Goal: Check status: Check status

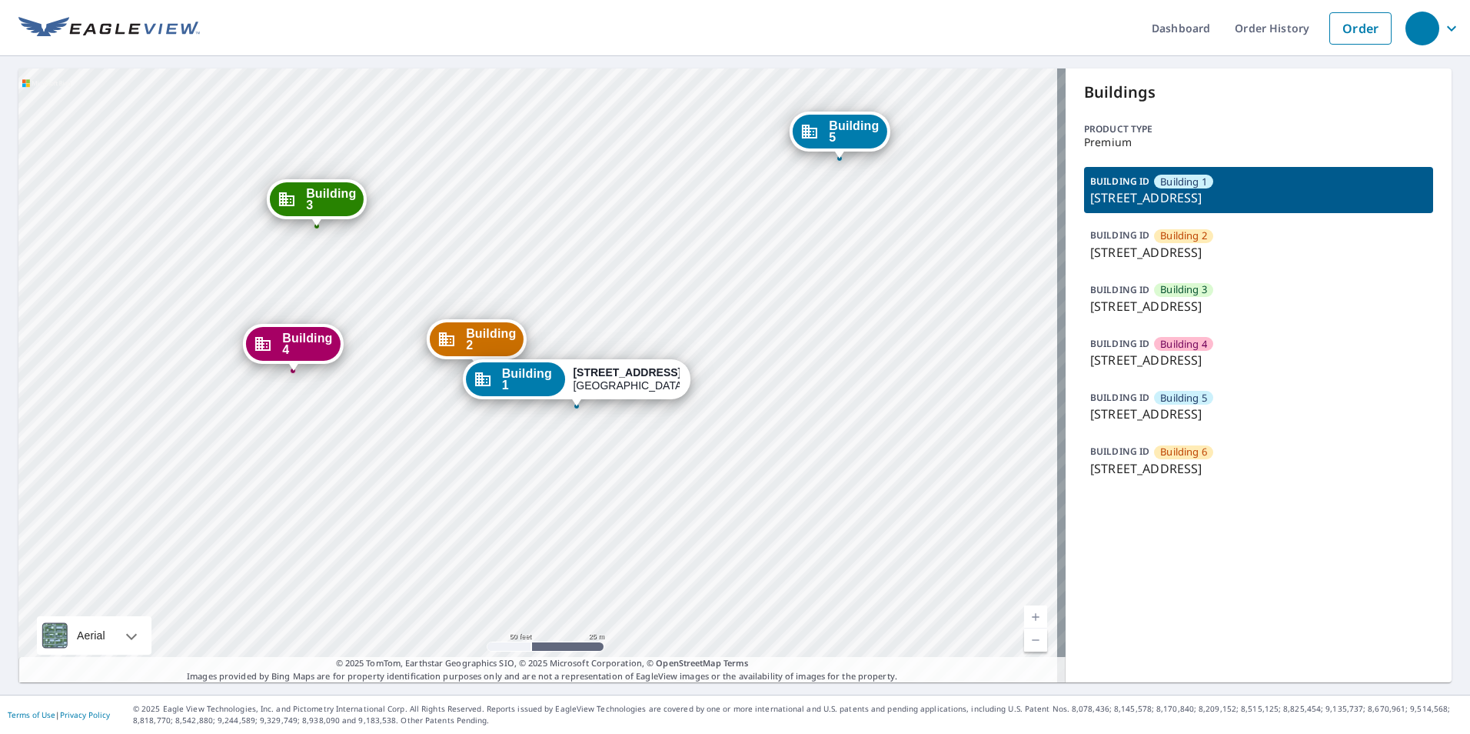
drag, startPoint x: 602, startPoint y: 432, endPoint x: 641, endPoint y: 456, distance: 45.2
click at [641, 456] on div "Building 2 8675 RIVER HOMES LN BONITA SPRINGS, FL 34135 Building 3 8675 RIVER H…" at bounding box center [541, 375] width 1047 height 614
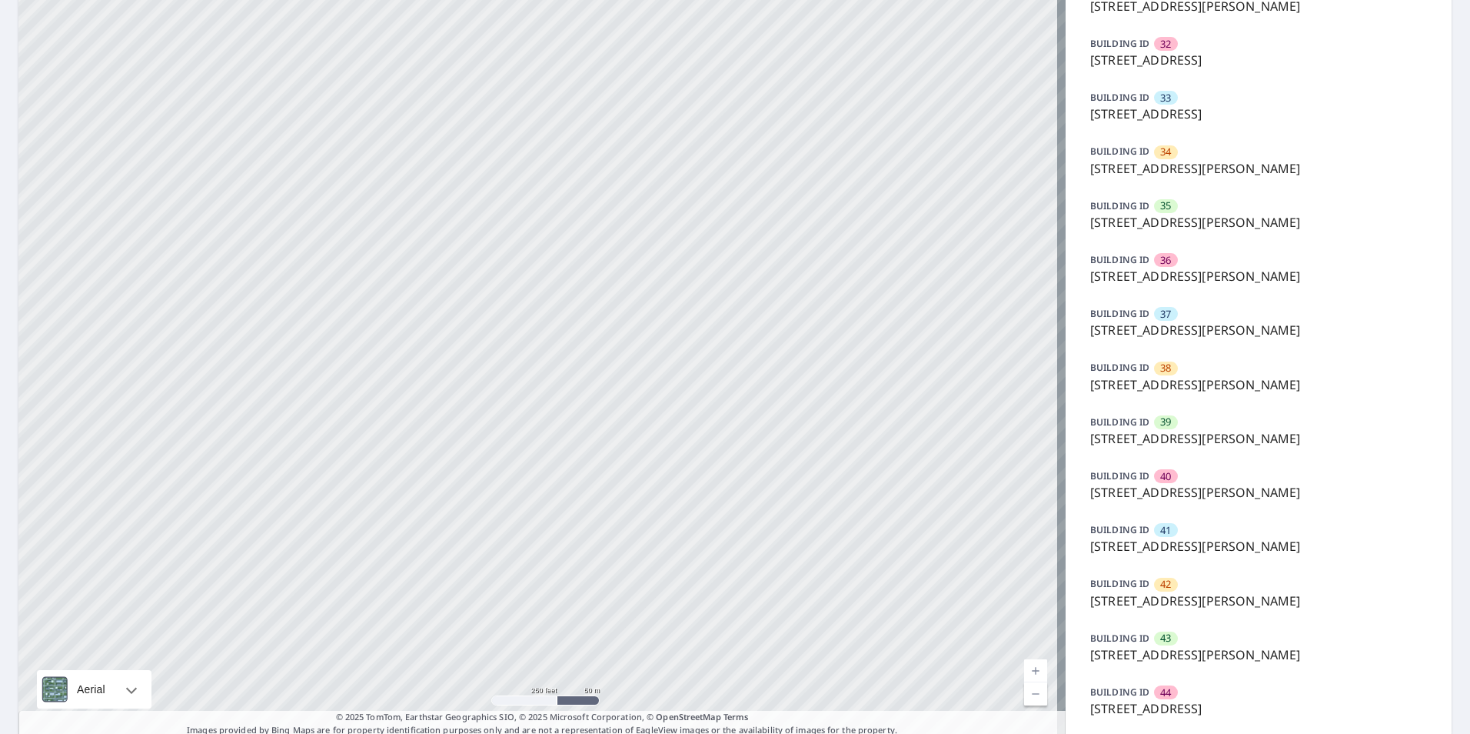
scroll to position [1866, 0]
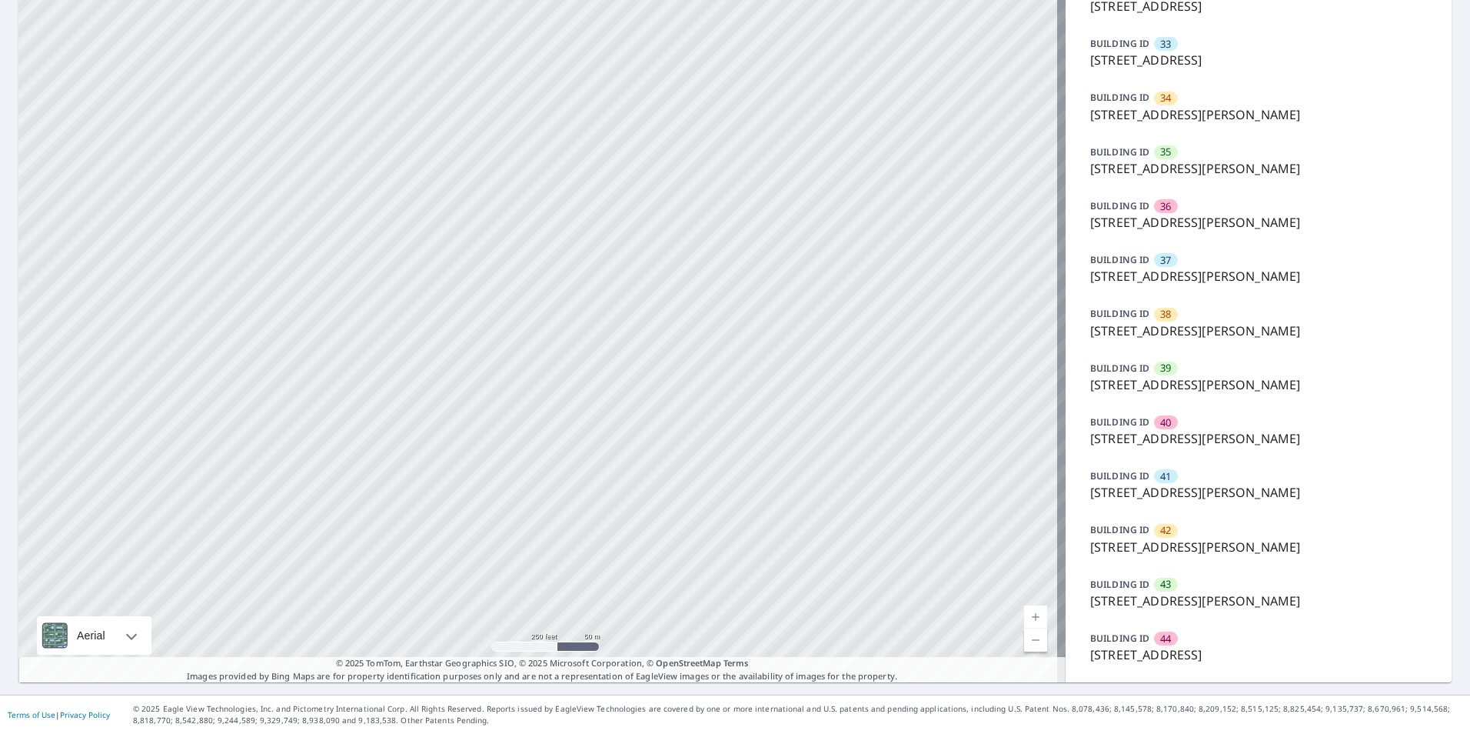
click at [1200, 548] on p "[STREET_ADDRESS][PERSON_NAME]" at bounding box center [1258, 547] width 337 height 18
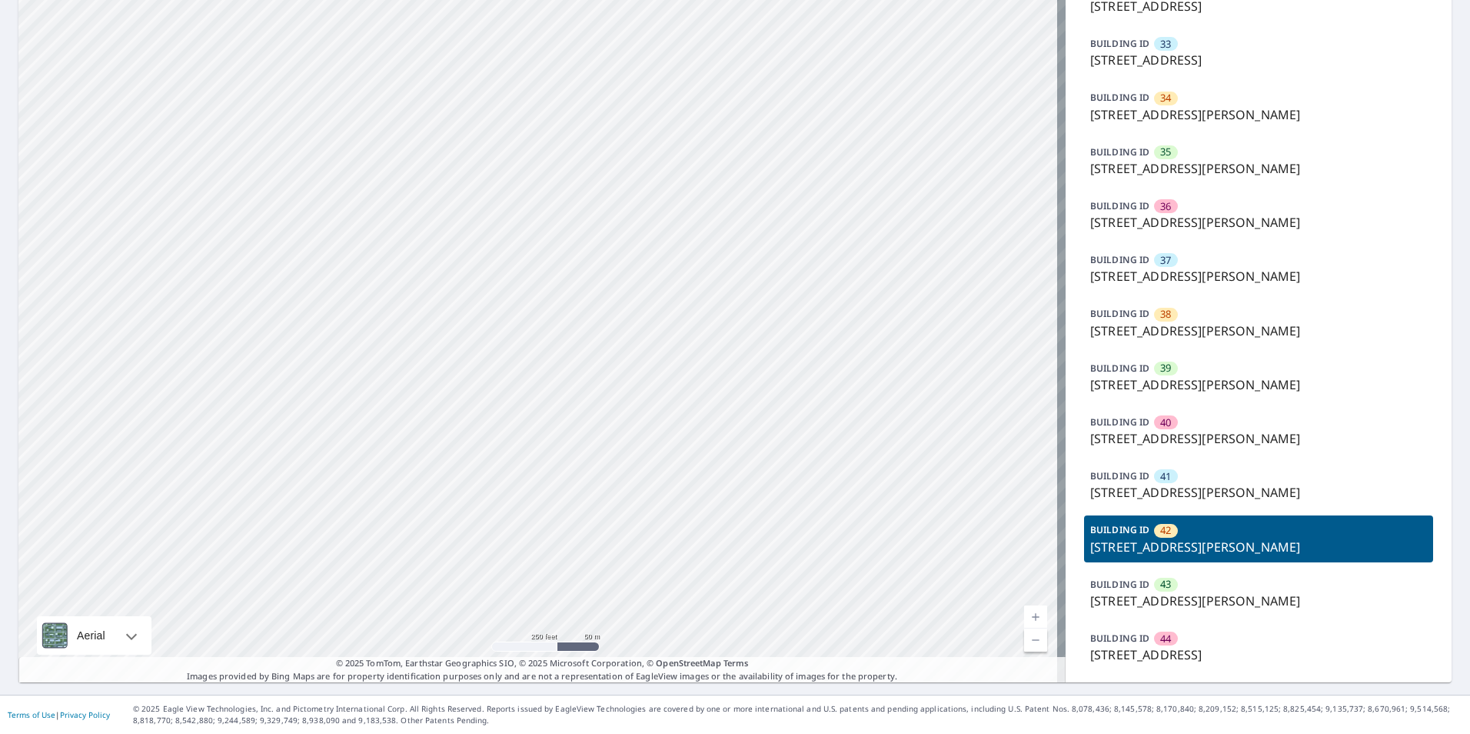
drag, startPoint x: 671, startPoint y: 185, endPoint x: 666, endPoint y: 536, distance: 350.7
drag, startPoint x: 690, startPoint y: 403, endPoint x: 604, endPoint y: 708, distance: 316.5
click at [604, 708] on div "Dashboard Order History Order 1 91 Sandrala Dr Reynoldsburg, OH 43068 2 91 Sand…" at bounding box center [735, 367] width 1470 height 734
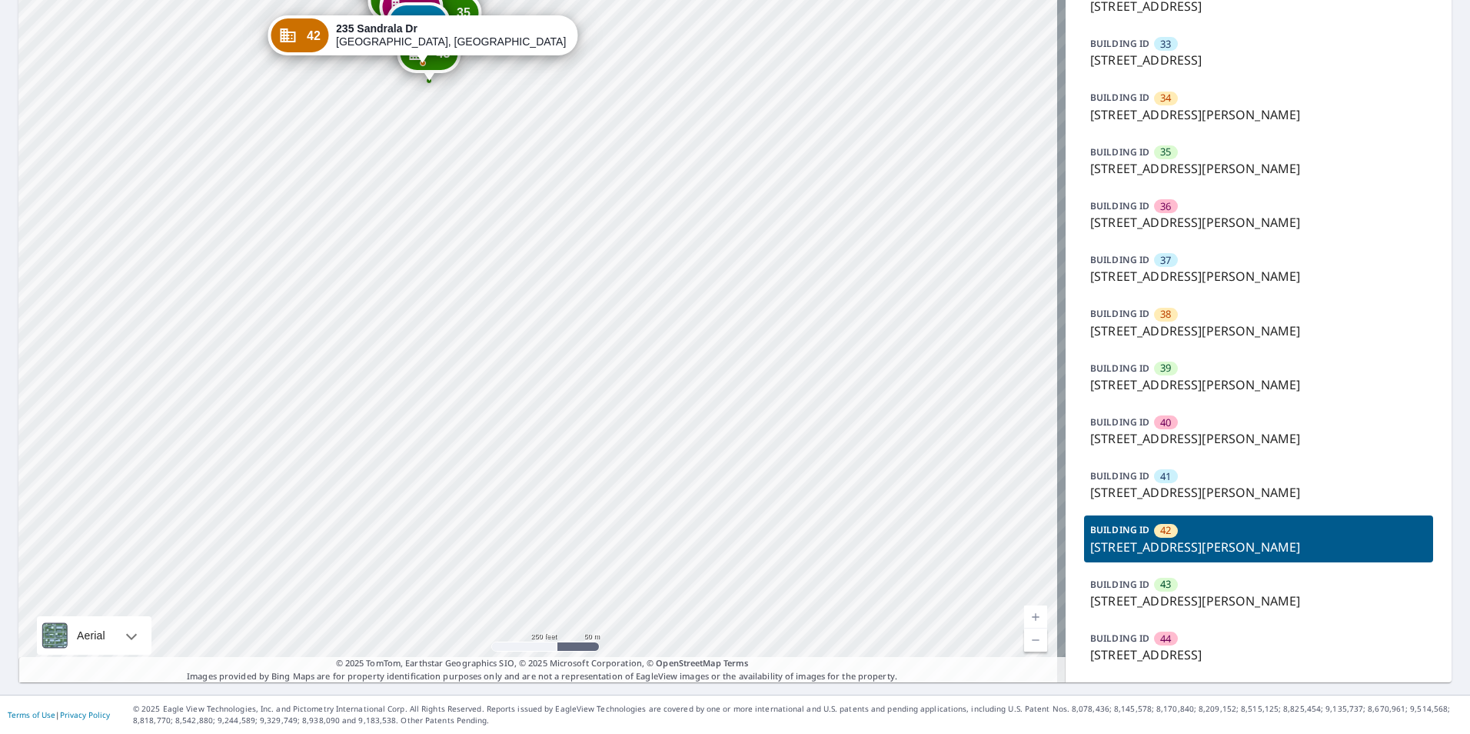
drag, startPoint x: 508, startPoint y: 350, endPoint x: 784, endPoint y: 773, distance: 505.5
click at [784, 733] on html "Dashboard Order History Order 1 91 Sandrala Dr Reynoldsburg, OH 43068 2 91 Sand…" at bounding box center [735, 367] width 1470 height 734
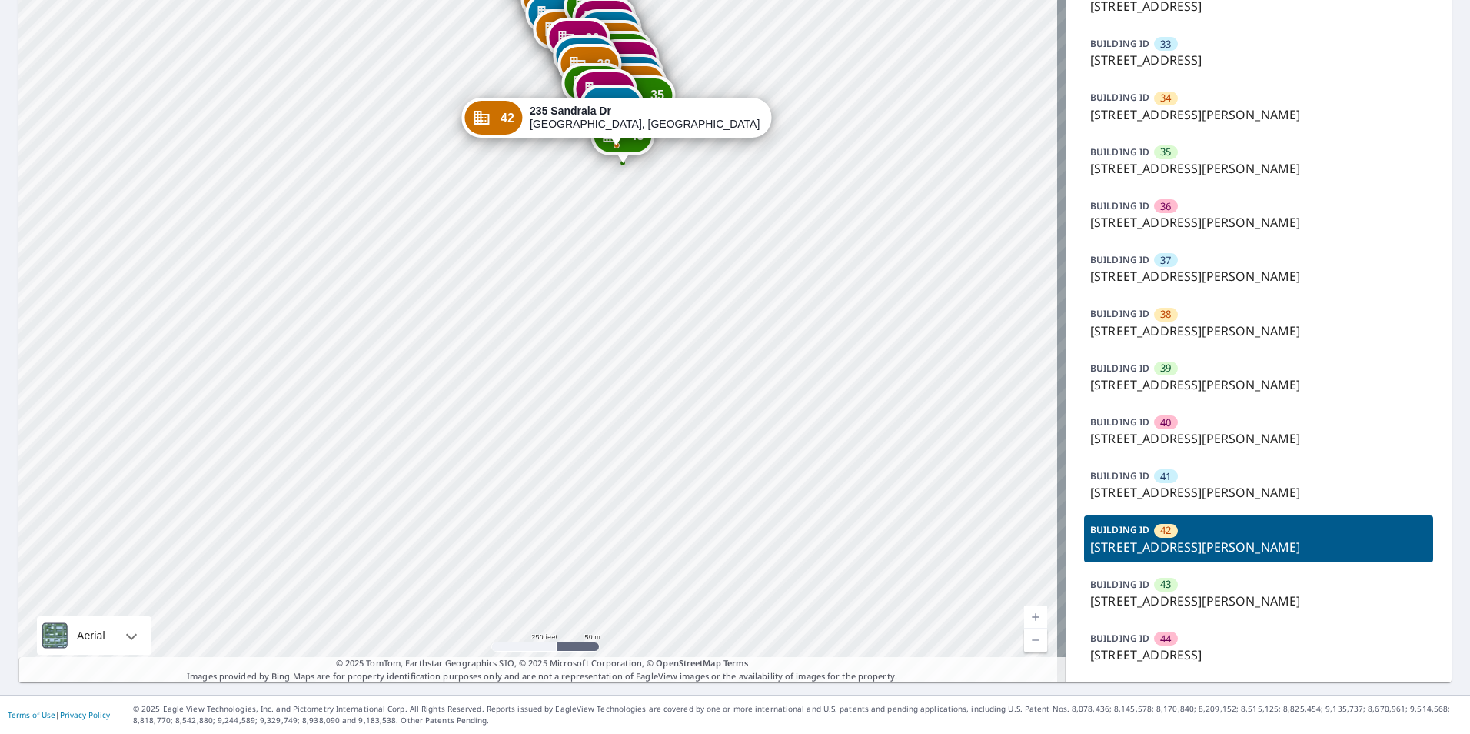
drag, startPoint x: 734, startPoint y: 554, endPoint x: 828, endPoint y: 675, distance: 153.4
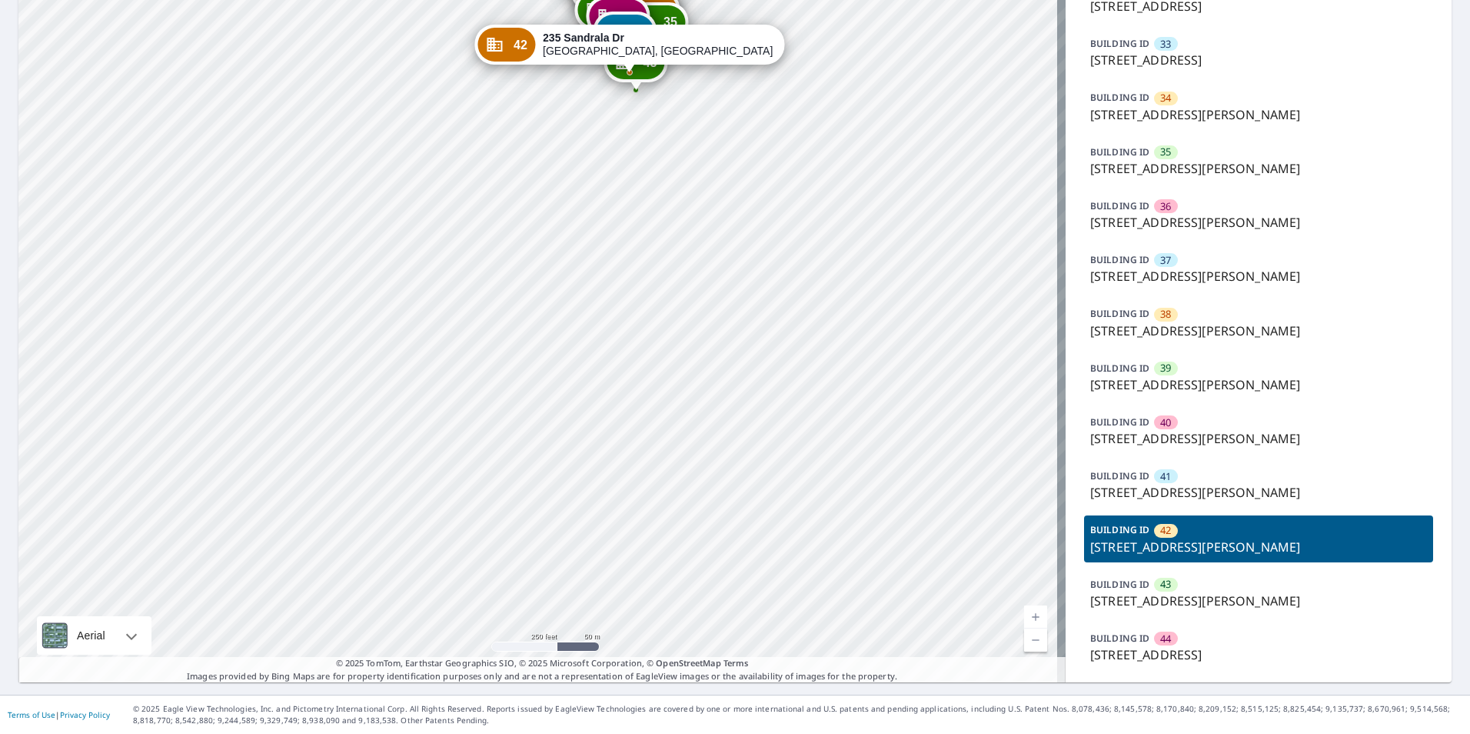
drag, startPoint x: 764, startPoint y: 478, endPoint x: 814, endPoint y: 568, distance: 103.3
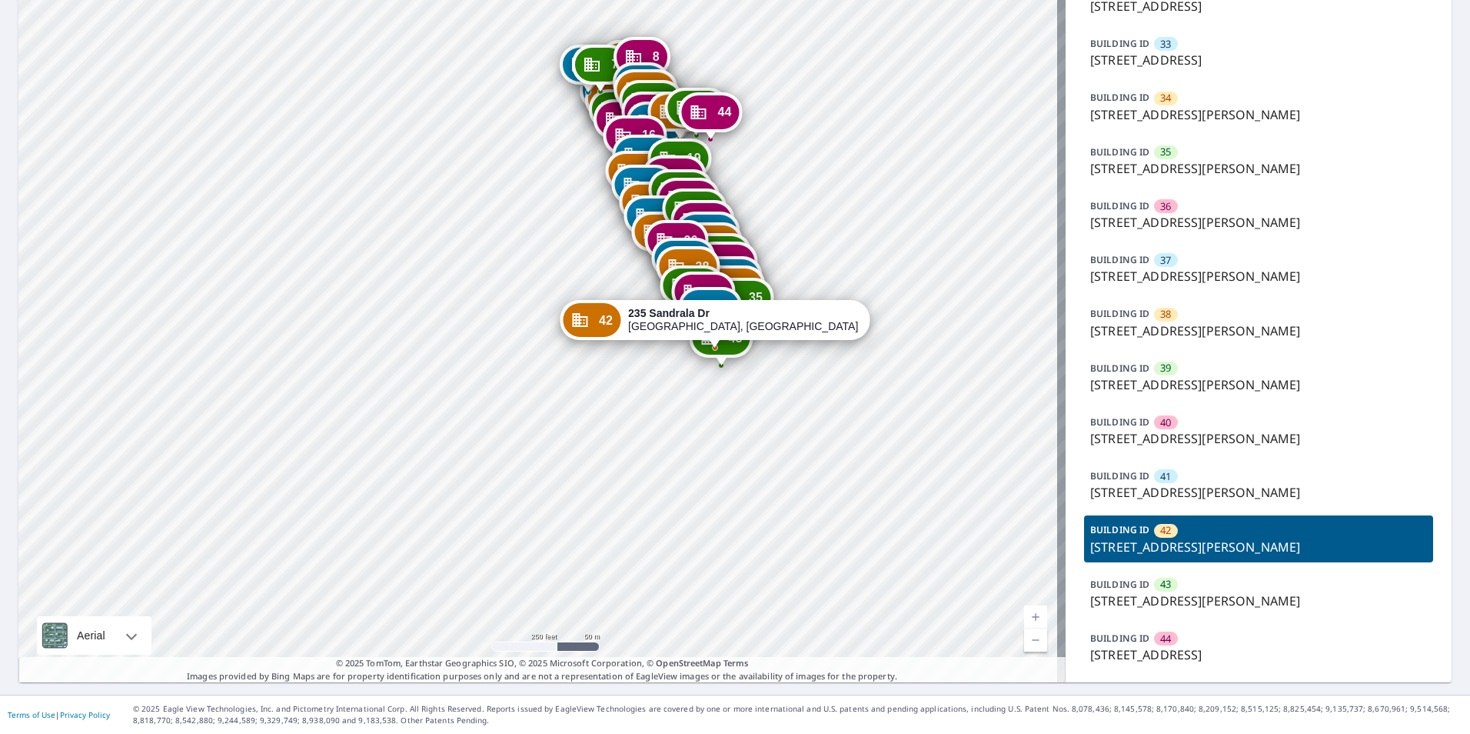
drag, startPoint x: 744, startPoint y: 274, endPoint x: 830, endPoint y: 549, distance: 288.2
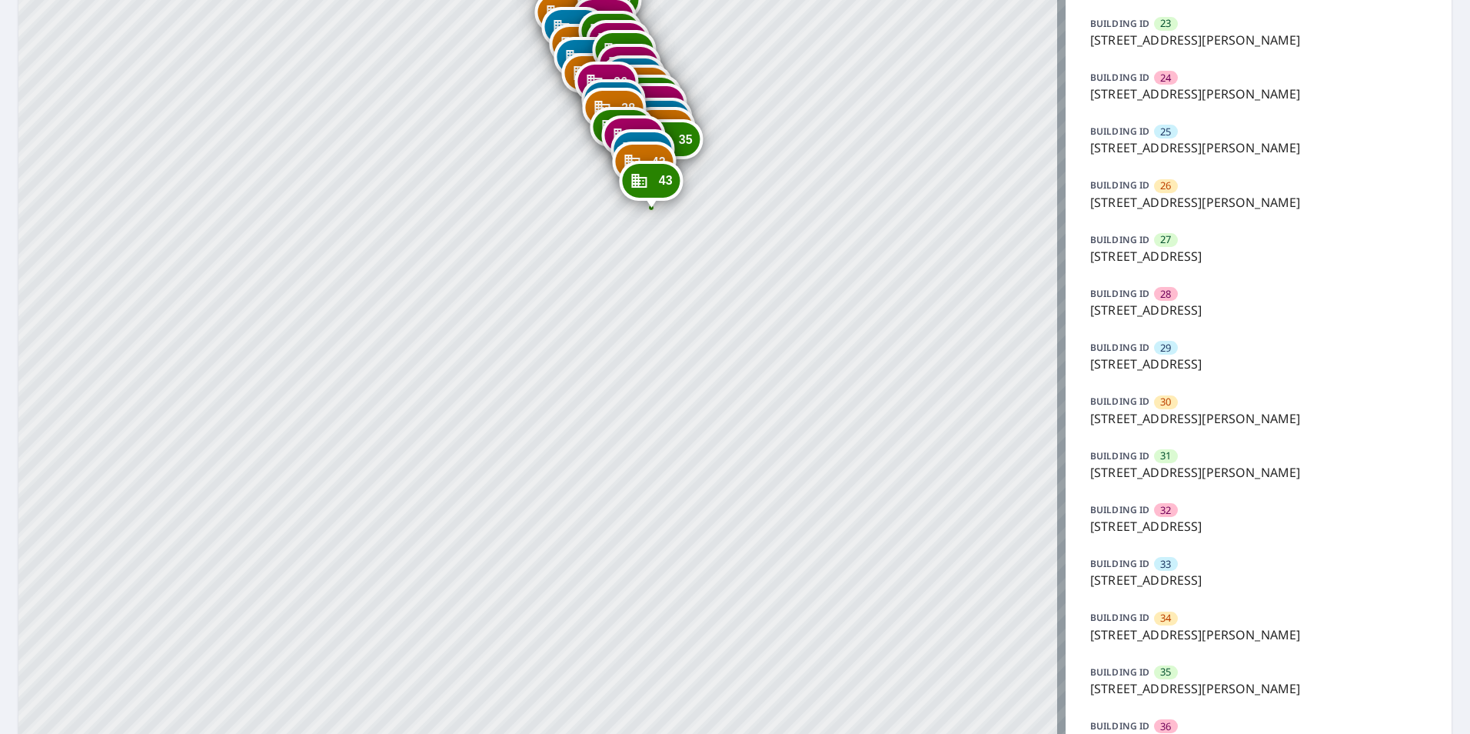
scroll to position [1384, 0]
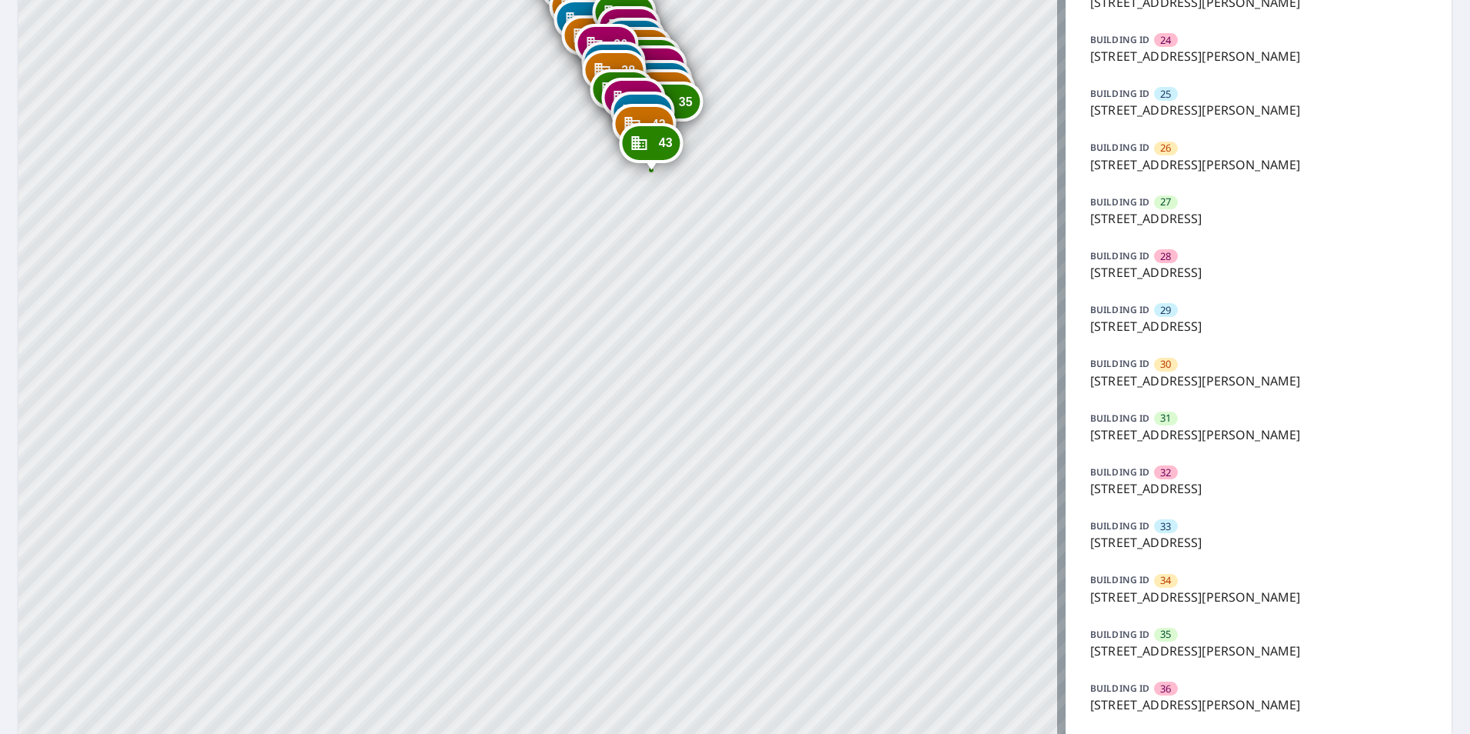
click at [1183, 598] on p "[STREET_ADDRESS][PERSON_NAME]" at bounding box center [1258, 597] width 337 height 18
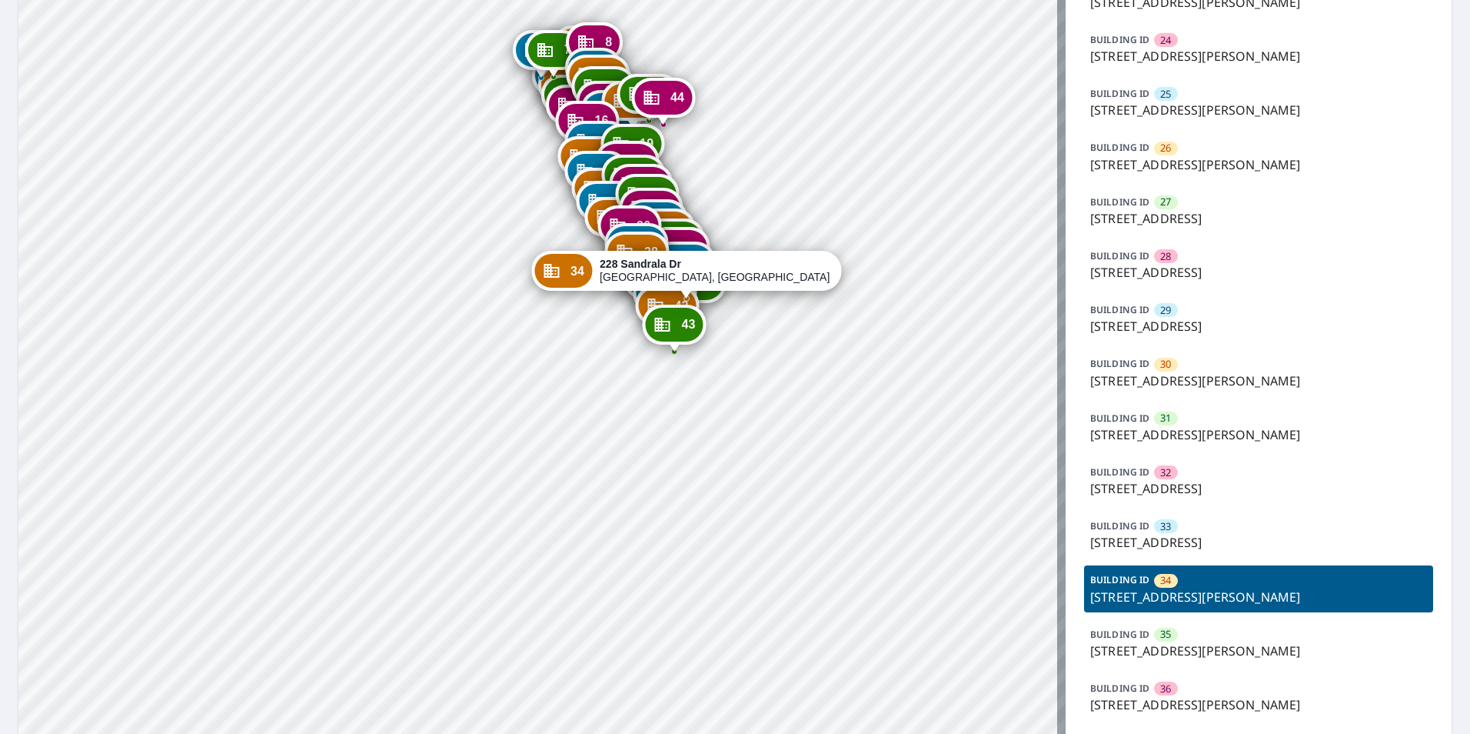
drag, startPoint x: 614, startPoint y: 277, endPoint x: 824, endPoint y: 772, distance: 537.9
click at [824, 733] on html "Dashboard Order History Order 1 91 Sandrala Dr [PERSON_NAME], [GEOGRAPHIC_DATA]…" at bounding box center [735, 367] width 1470 height 734
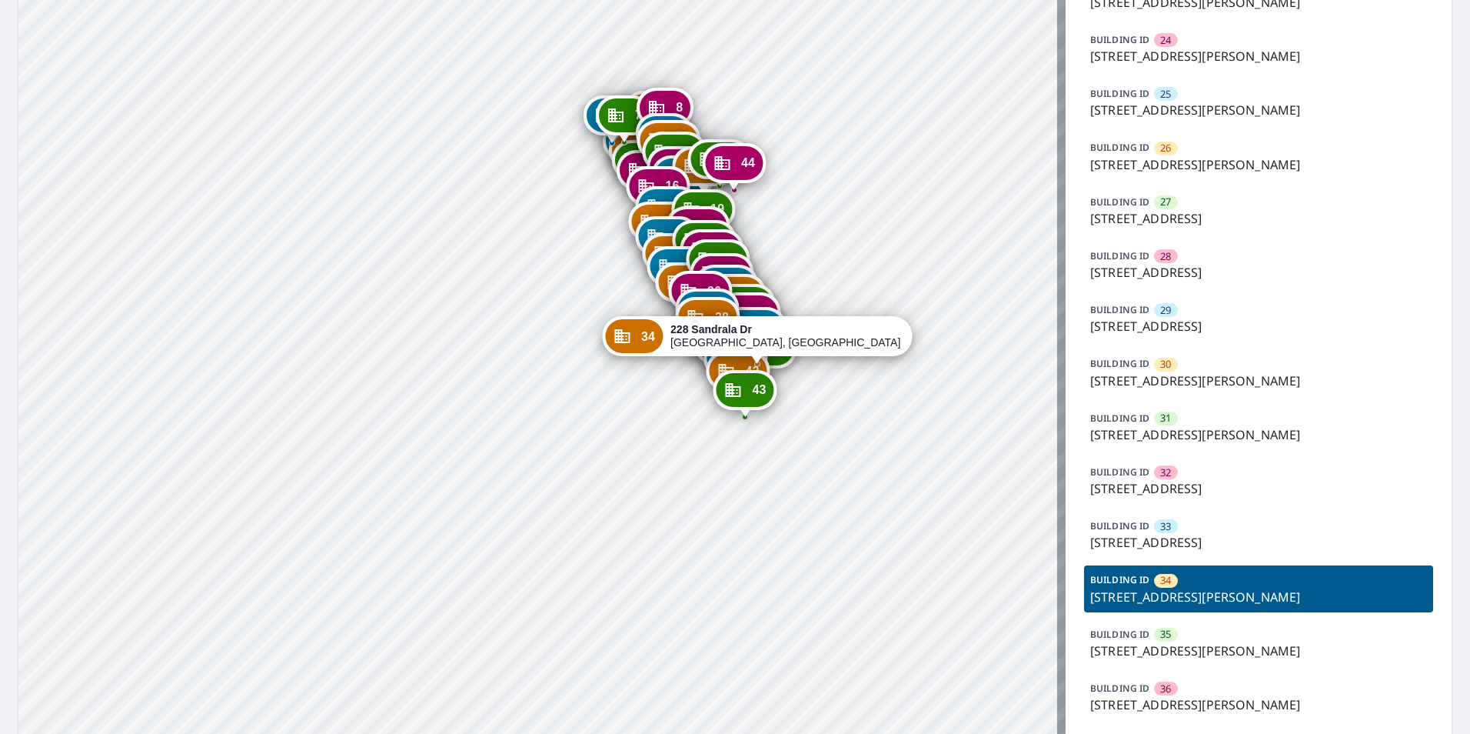
drag, startPoint x: 785, startPoint y: 612, endPoint x: 787, endPoint y: 640, distance: 27.7
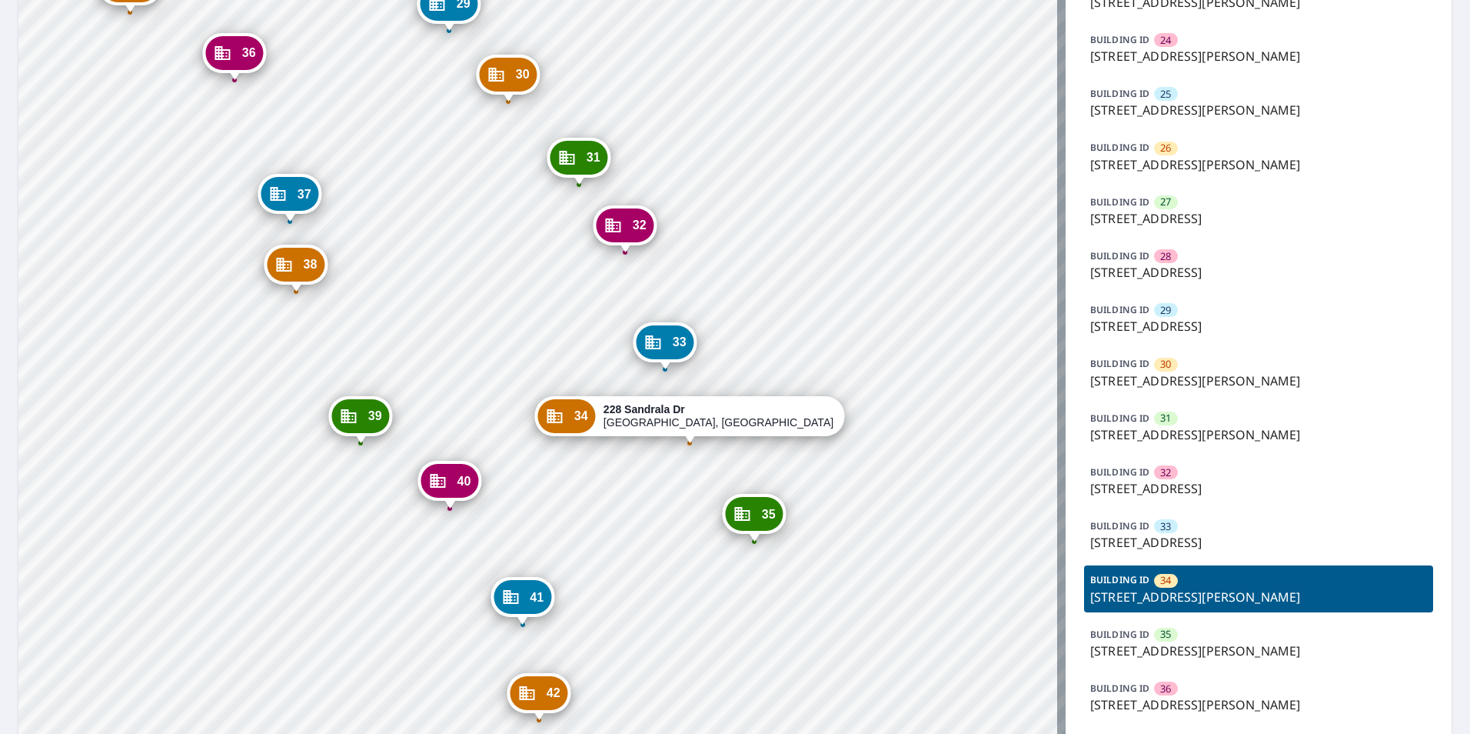
drag, startPoint x: 714, startPoint y: 496, endPoint x: 692, endPoint y: 508, distance: 24.4
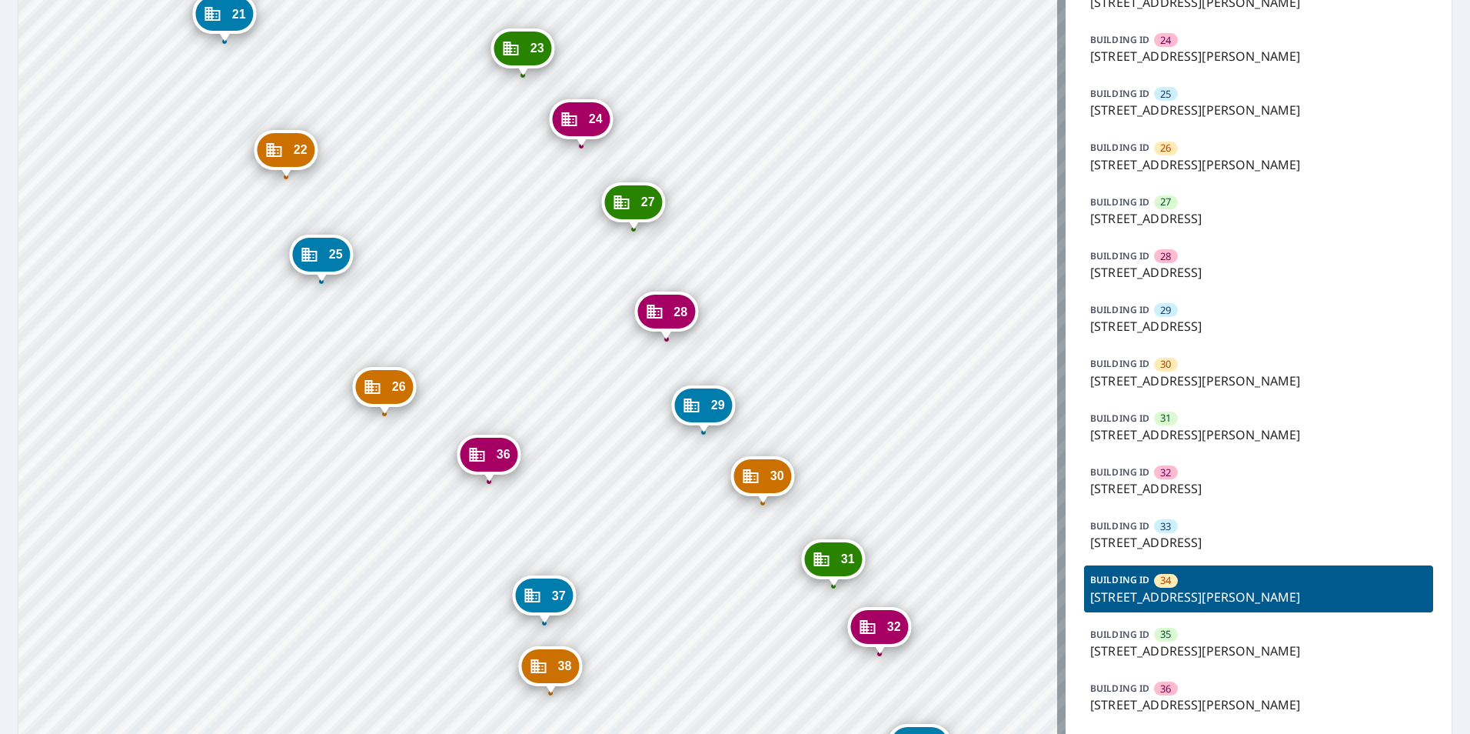
drag, startPoint x: 465, startPoint y: 296, endPoint x: 720, endPoint y: 698, distance: 475.3
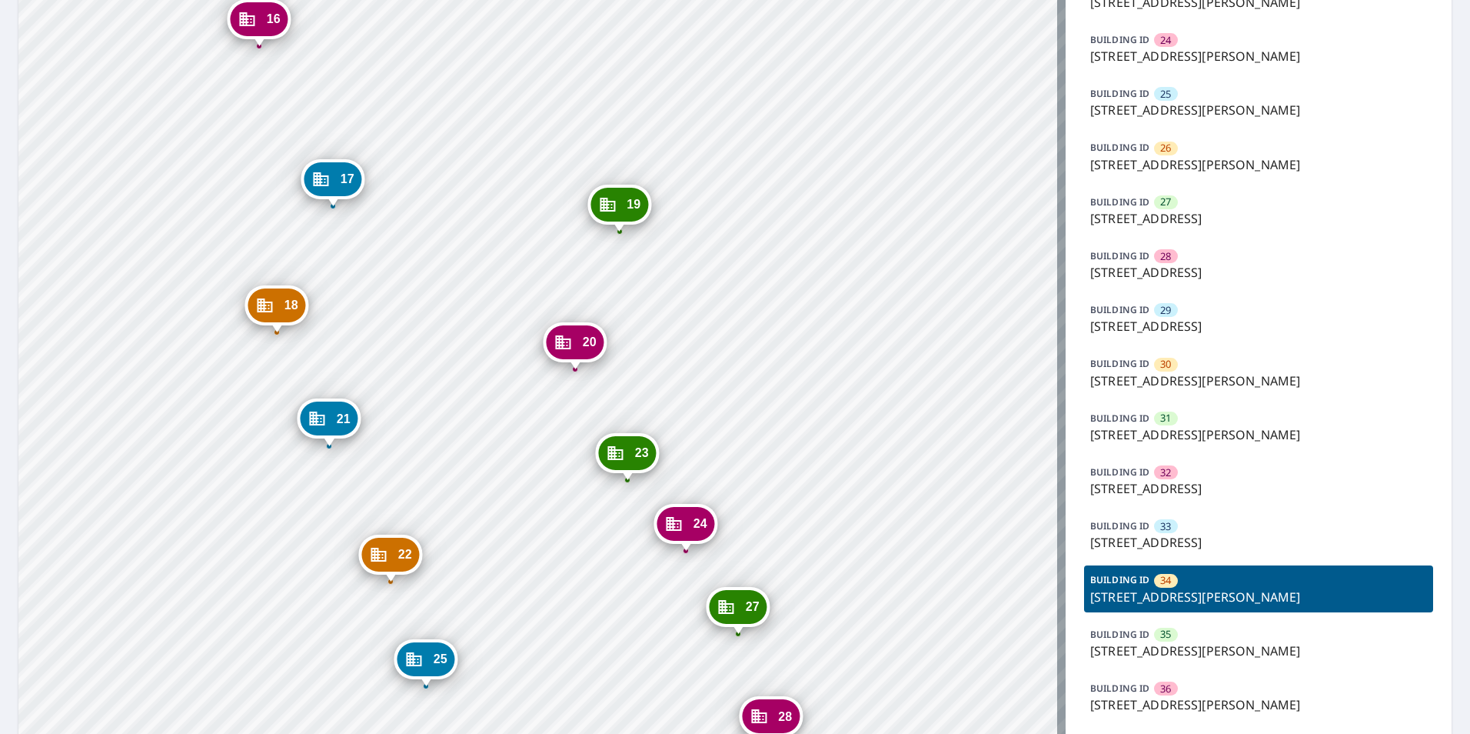
drag, startPoint x: 554, startPoint y: 250, endPoint x: 658, endPoint y: 654, distance: 417.8
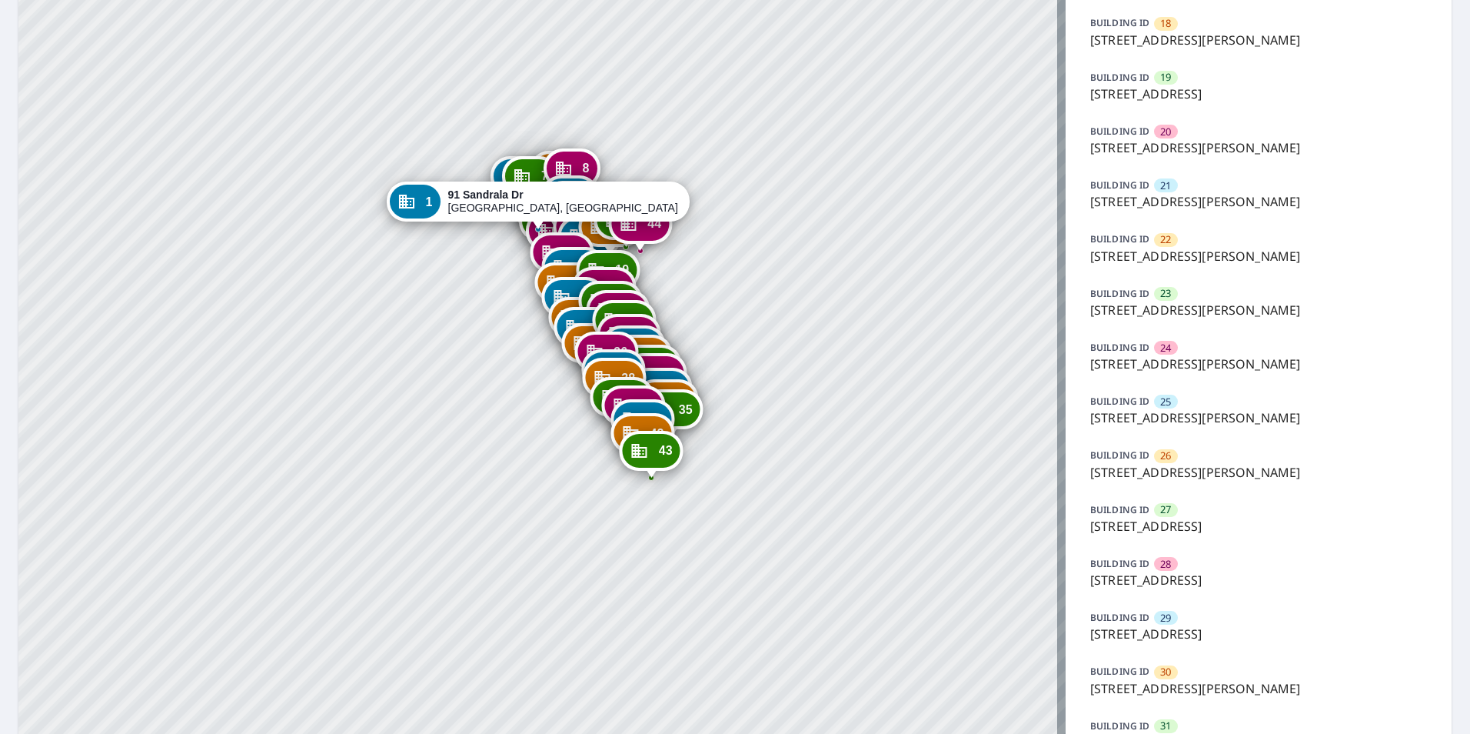
scroll to position [1230, 0]
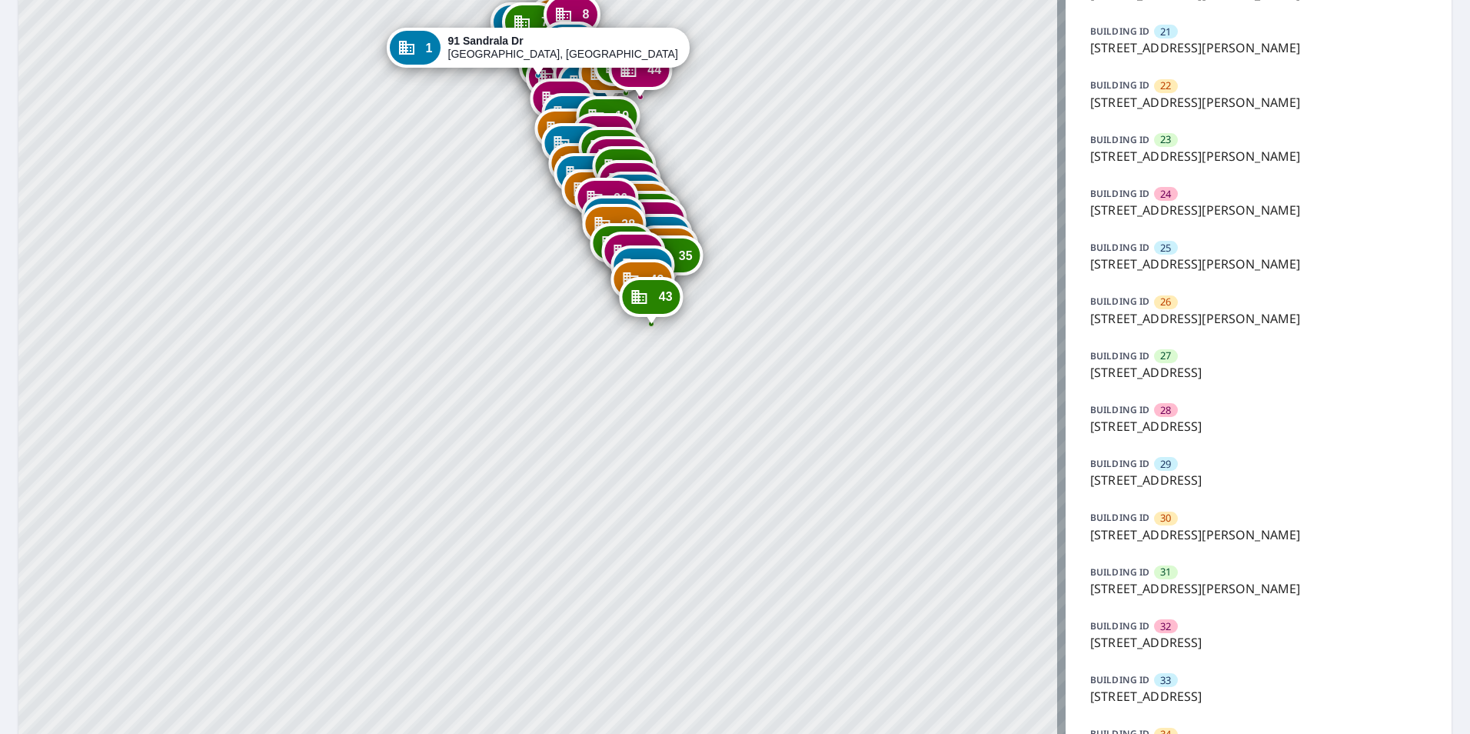
click at [1164, 309] on p "171 Sandrala Dr, Reynoldsburg, OH, 43068" at bounding box center [1258, 318] width 337 height 18
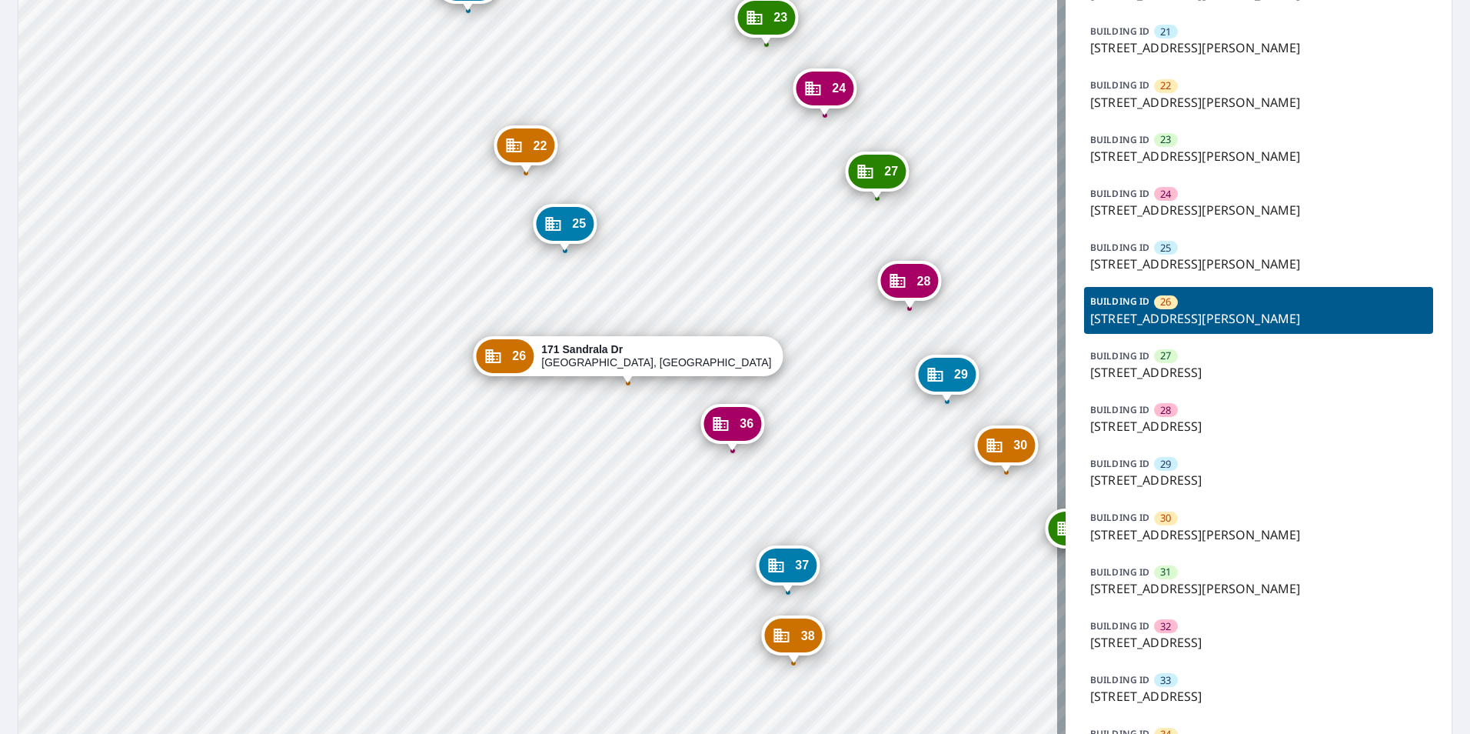
drag, startPoint x: 648, startPoint y: 468, endPoint x: 629, endPoint y: 520, distance: 55.0
click at [629, 520] on div "1 91 Sandrala Dr Reynoldsburg, OH 43068 2 91 Sandrala Dr Reynoldsburg, OH 43068…" at bounding box center [541, 78] width 1047 height 2480
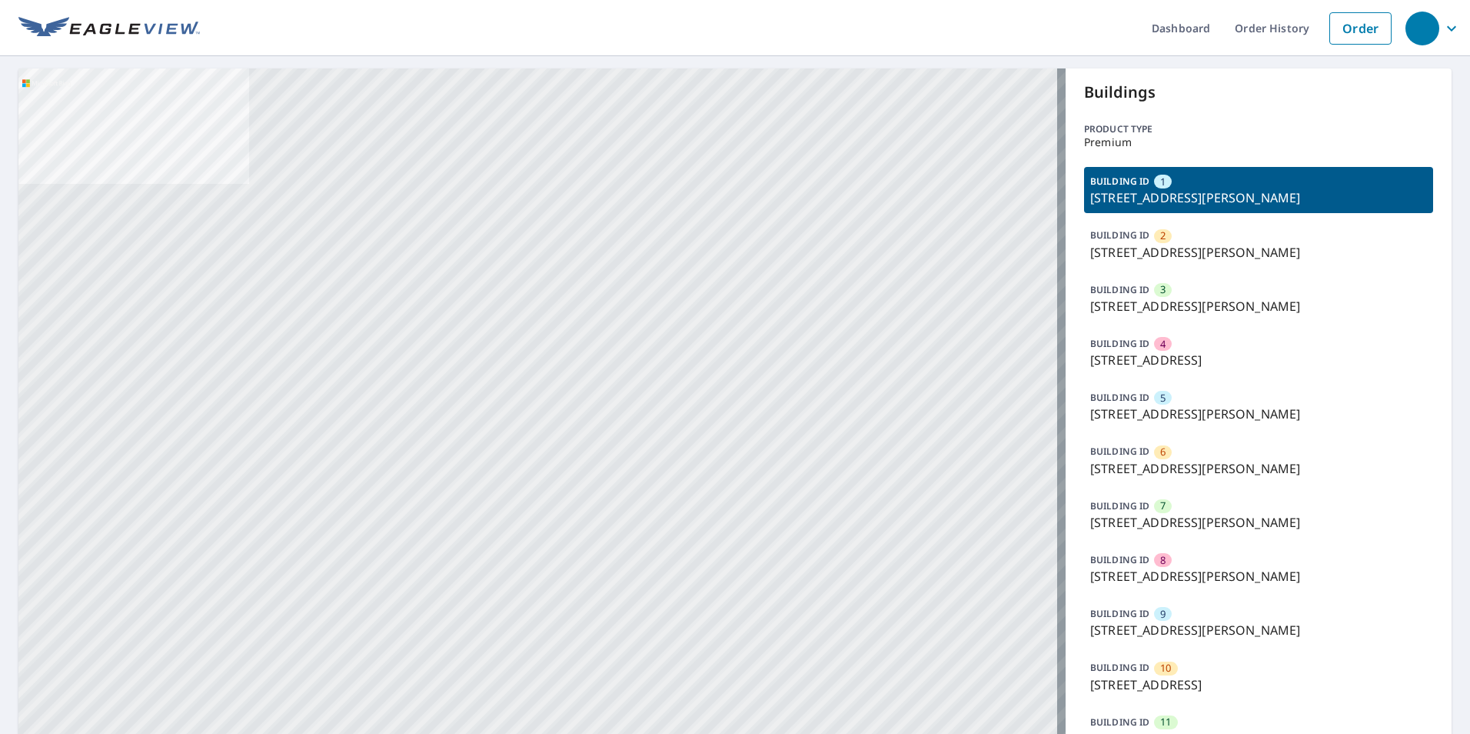
click at [1178, 198] on p "[STREET_ADDRESS][PERSON_NAME]" at bounding box center [1258, 197] width 337 height 18
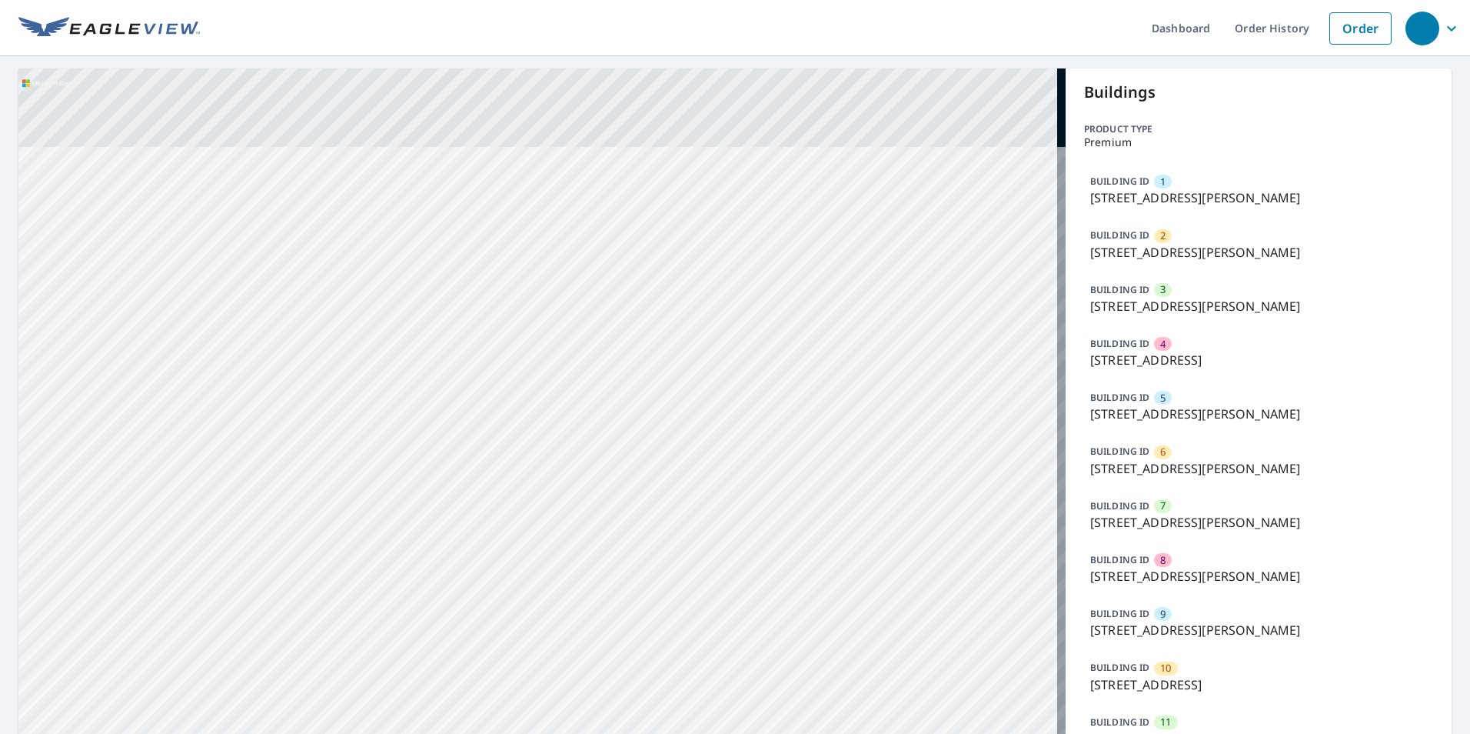
drag, startPoint x: 644, startPoint y: 393, endPoint x: 718, endPoint y: 521, distance: 147.5
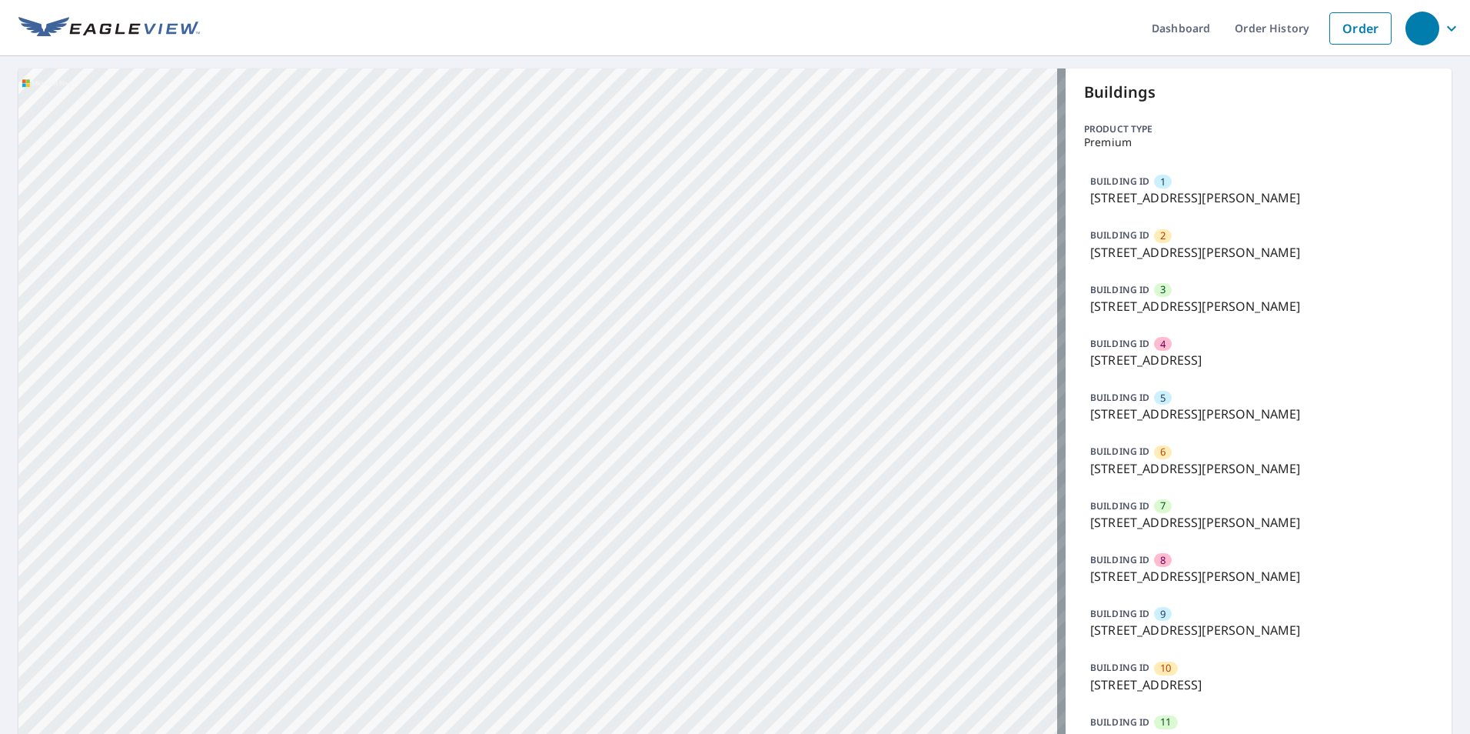
drag, startPoint x: 652, startPoint y: 295, endPoint x: 825, endPoint y: 494, distance: 263.8
drag, startPoint x: 691, startPoint y: 279, endPoint x: 760, endPoint y: 631, distance: 359.0
drag, startPoint x: 817, startPoint y: 633, endPoint x: 693, endPoint y: 281, distance: 373.3
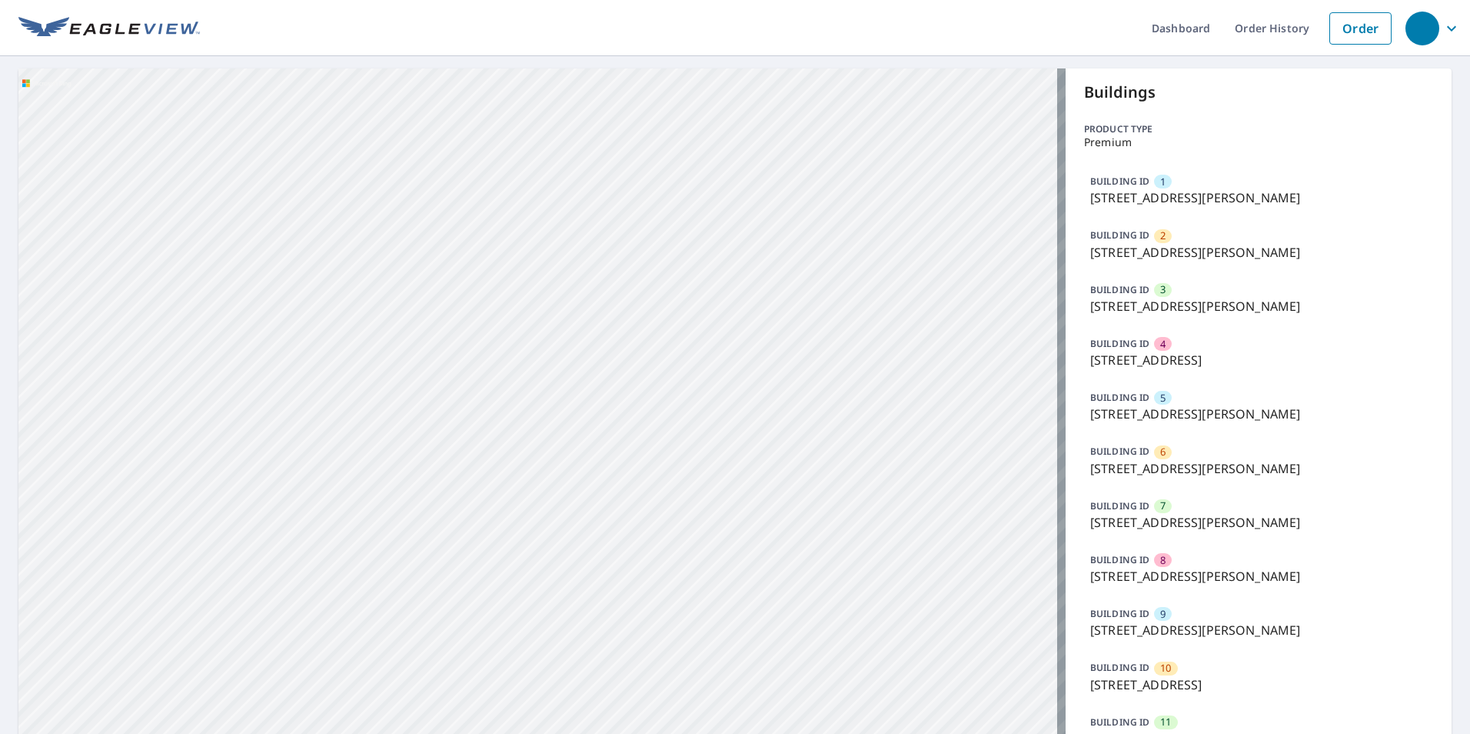
drag, startPoint x: 714, startPoint y: 500, endPoint x: 823, endPoint y: 70, distance: 443.4
click at [823, 67] on div "Dashboard Order History Order 2 91 Sandrala Dr [PERSON_NAME], [GEOGRAPHIC_DATA]…" at bounding box center [735, 367] width 1470 height 734
drag, startPoint x: 845, startPoint y: 349, endPoint x: 852, endPoint y: 102, distance: 247.7
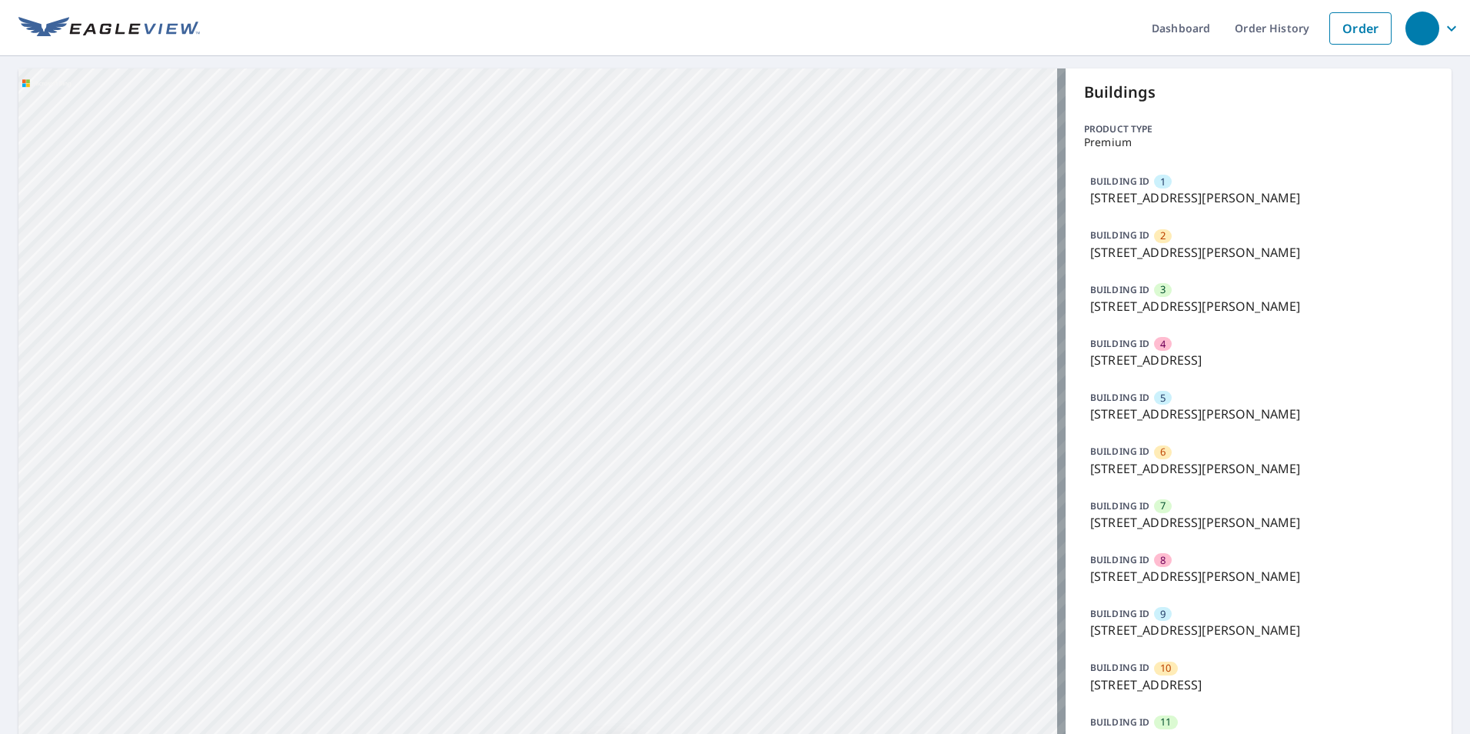
drag, startPoint x: 870, startPoint y: 541, endPoint x: 585, endPoint y: 65, distance: 554.6
click at [585, 65] on div "Dashboard Order History Order 2 91 Sandrala Dr [PERSON_NAME], [GEOGRAPHIC_DATA]…" at bounding box center [735, 367] width 1470 height 734
drag, startPoint x: 861, startPoint y: 517, endPoint x: 445, endPoint y: 113, distance: 579.2
drag, startPoint x: 747, startPoint y: 485, endPoint x: 537, endPoint y: 211, distance: 345.0
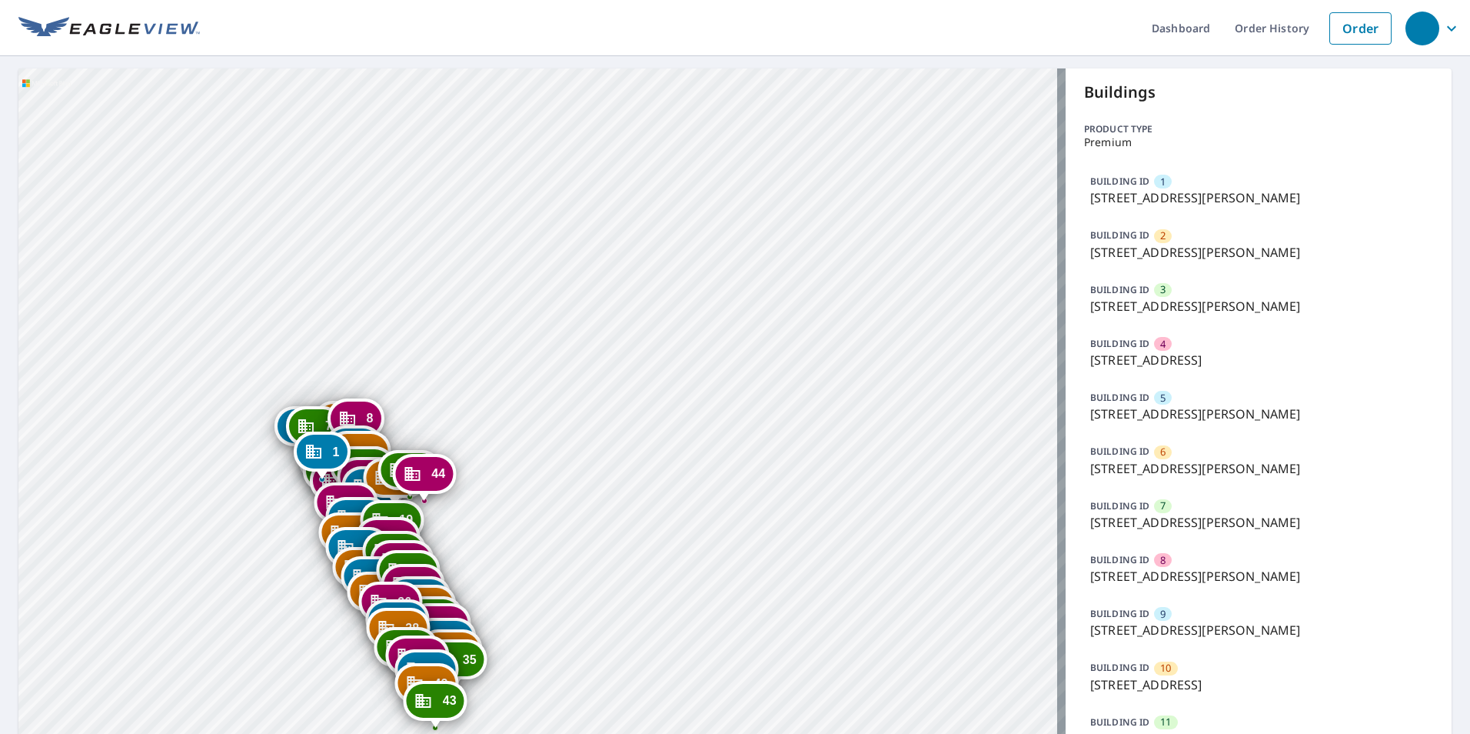
drag, startPoint x: 521, startPoint y: 381, endPoint x: 624, endPoint y: 261, distance: 158.1
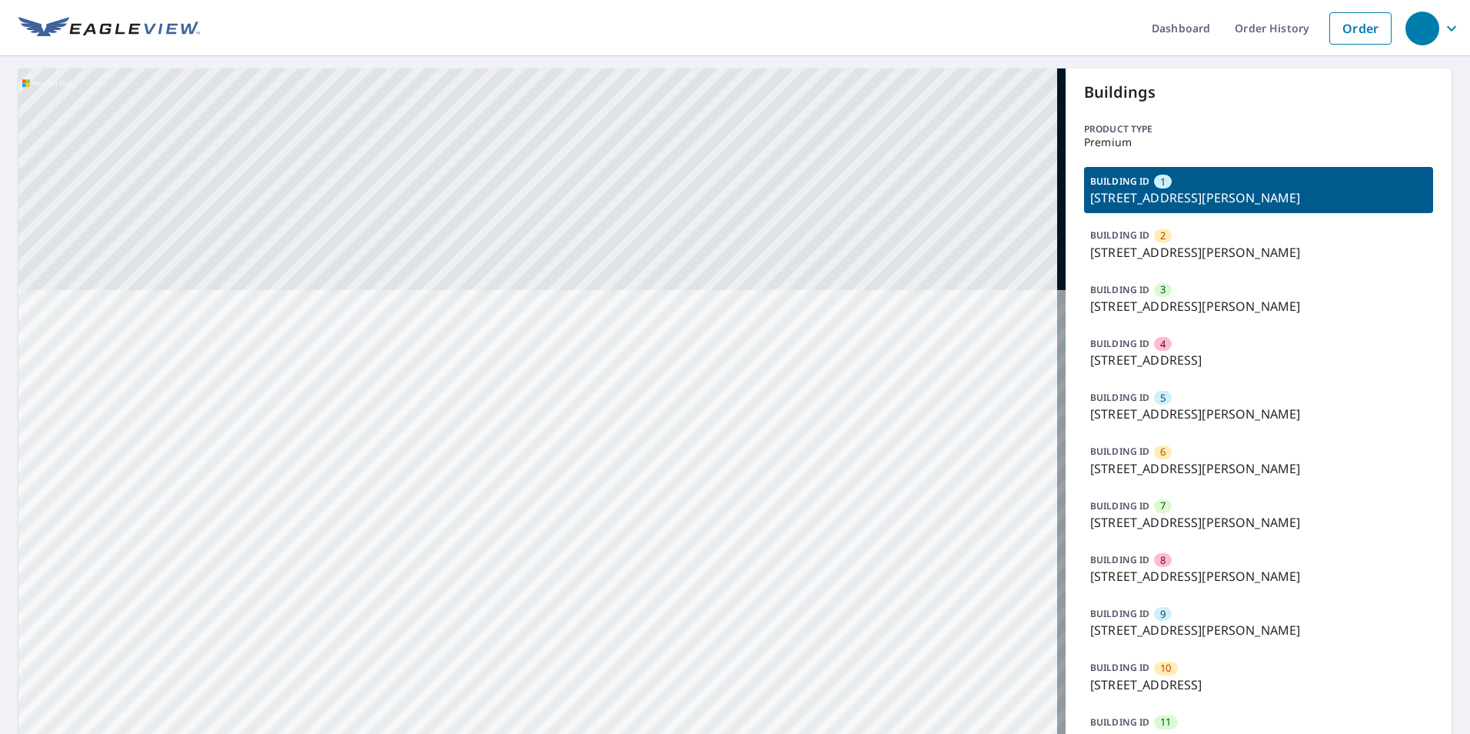
drag, startPoint x: 694, startPoint y: 318, endPoint x: 806, endPoint y: 665, distance: 365.3
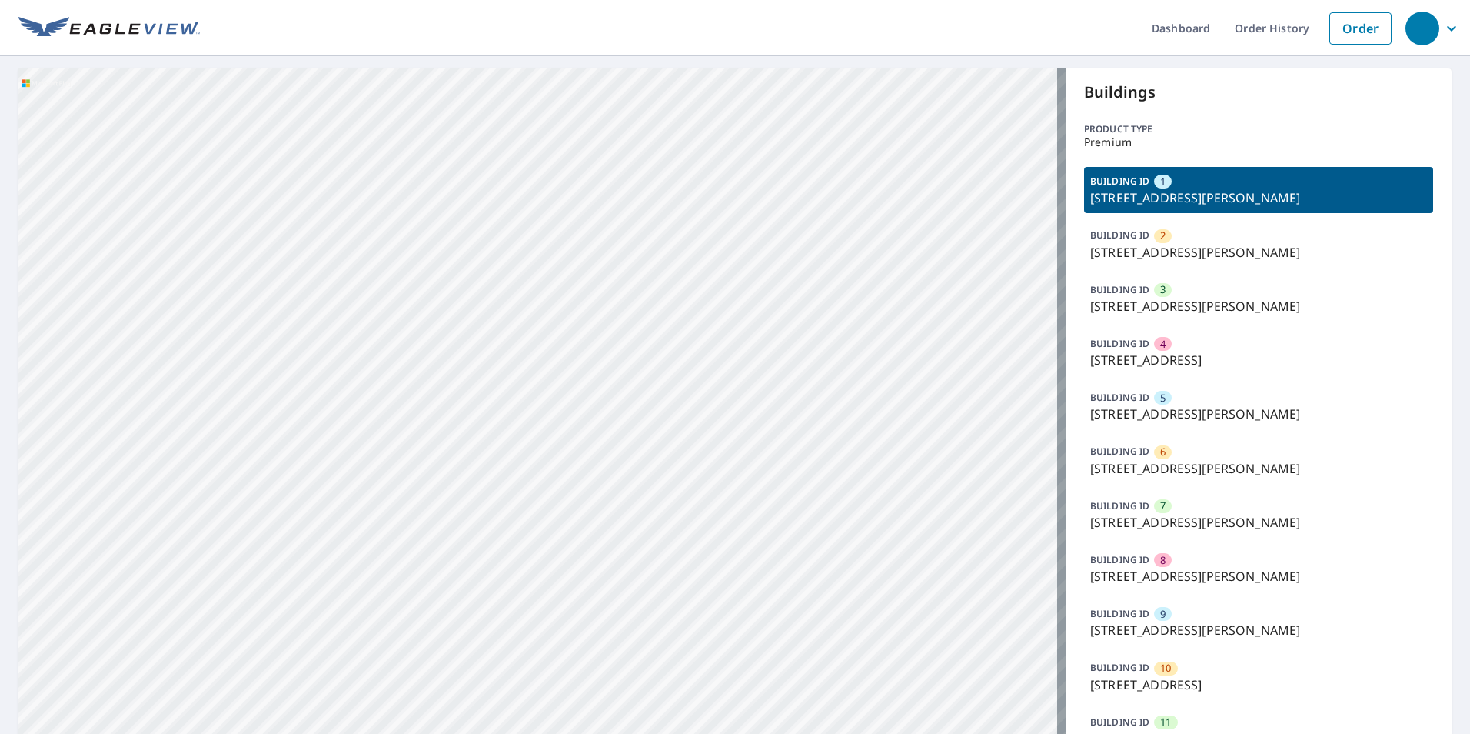
drag, startPoint x: 728, startPoint y: 441, endPoint x: 954, endPoint y: 172, distance: 352.0
drag, startPoint x: 773, startPoint y: 522, endPoint x: 757, endPoint y: 190, distance: 332.6
drag, startPoint x: 843, startPoint y: 510, endPoint x: 685, endPoint y: 257, distance: 298.1
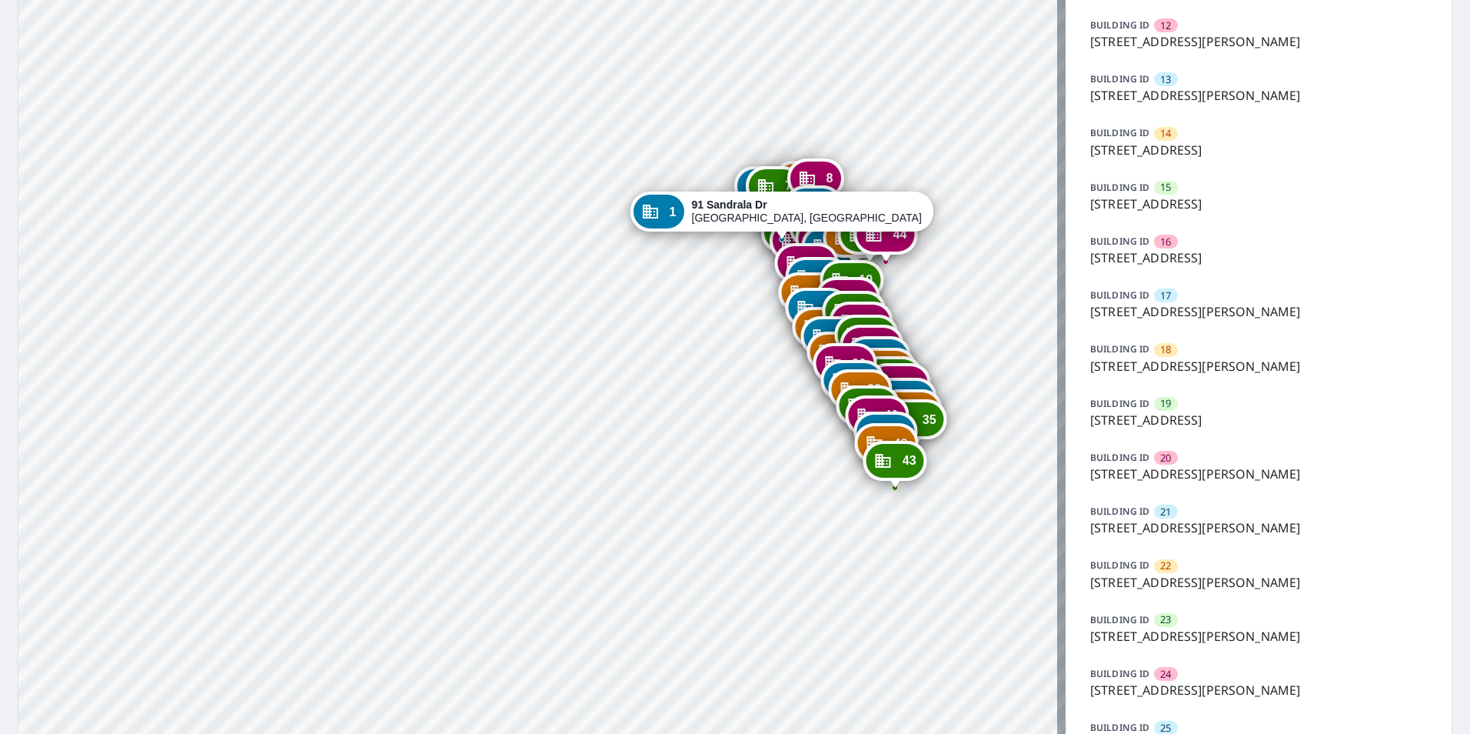
scroll to position [923, 0]
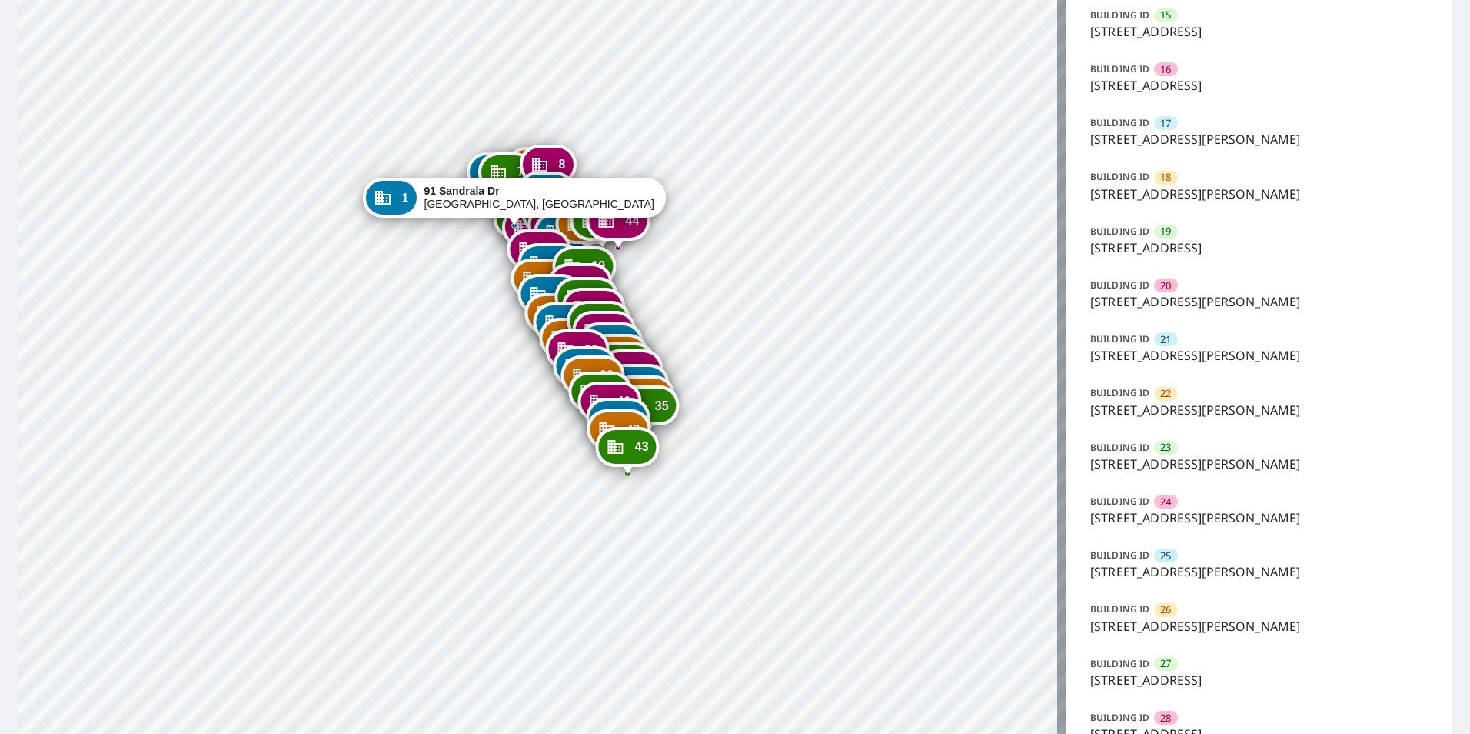
drag, startPoint x: 681, startPoint y: 448, endPoint x: 611, endPoint y: 496, distance: 85.1
click at [611, 496] on div "2 91 Sandrala Dr Reynoldsburg, OH 43068 3 107 Sandrala Dr Reynoldsburg, OH 4306…" at bounding box center [541, 386] width 1047 height 2480
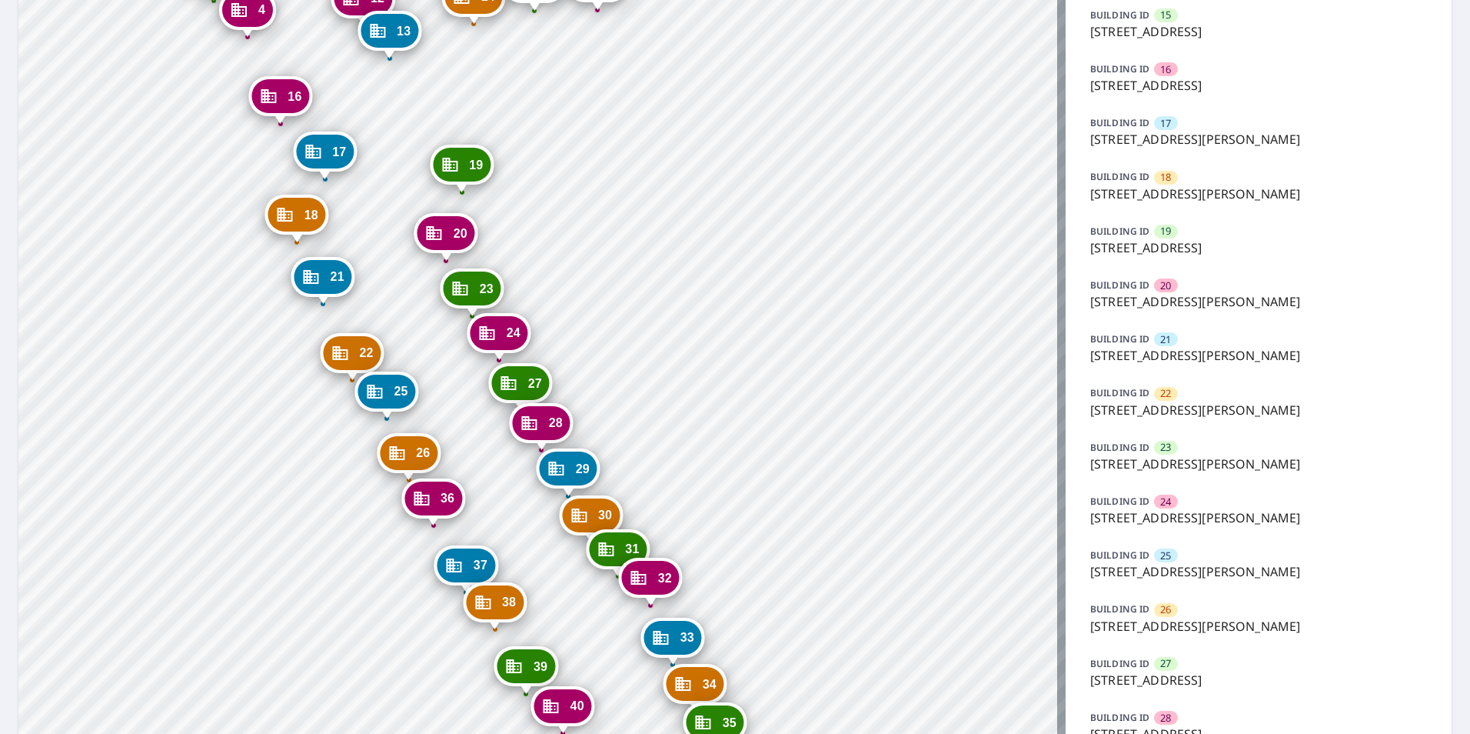
drag, startPoint x: 611, startPoint y: 395, endPoint x: 592, endPoint y: 218, distance: 177.2
click at [611, 191] on div "2 91 Sandrala Dr Reynoldsburg, OH 43068 3 107 Sandrala Dr Reynoldsburg, OH 4306…" at bounding box center [541, 386] width 1047 height 2480
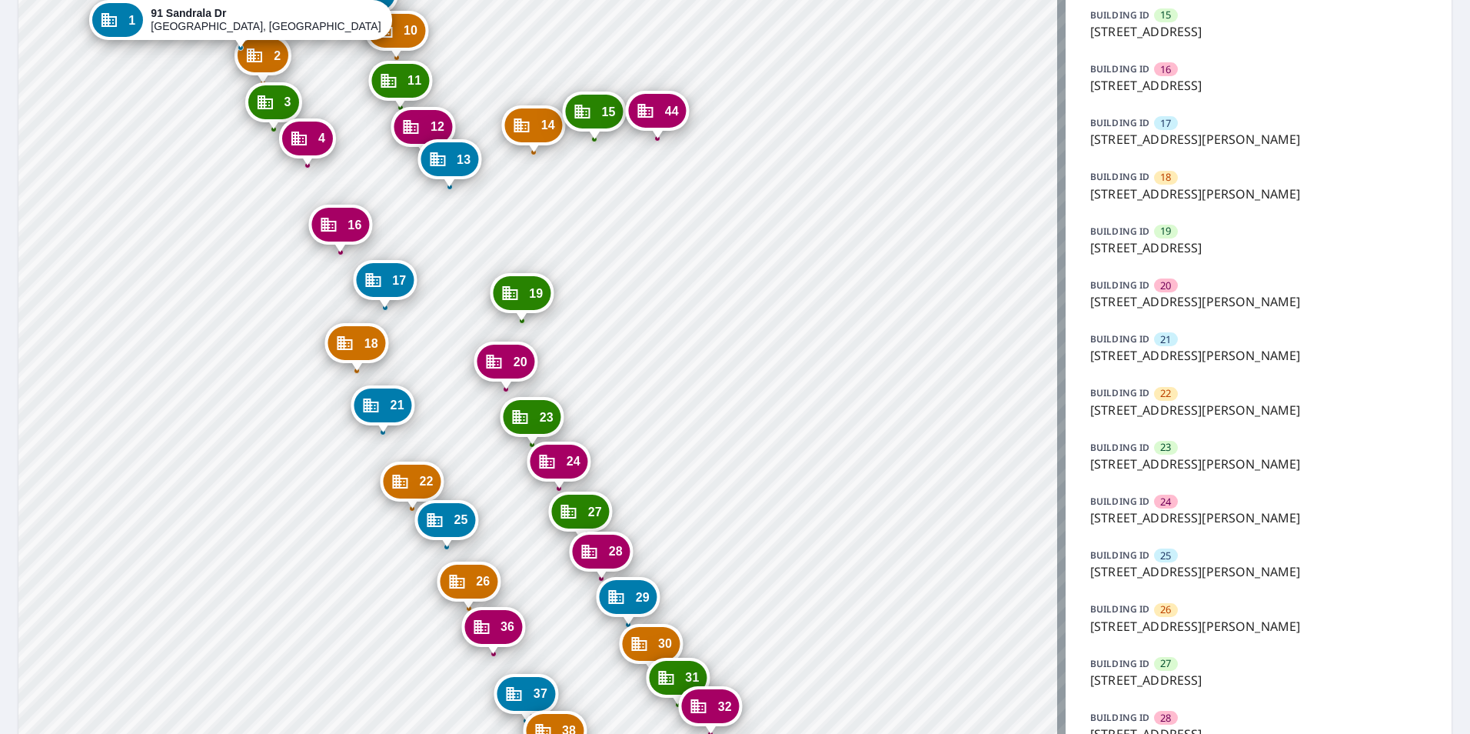
drag, startPoint x: 741, startPoint y: 528, endPoint x: 830, endPoint y: 766, distance: 254.5
click at [830, 733] on html "Dashboard Order History Order 2 91 Sandrala Dr Reynoldsburg, OH 43068 3 107 San…" at bounding box center [735, 367] width 1470 height 734
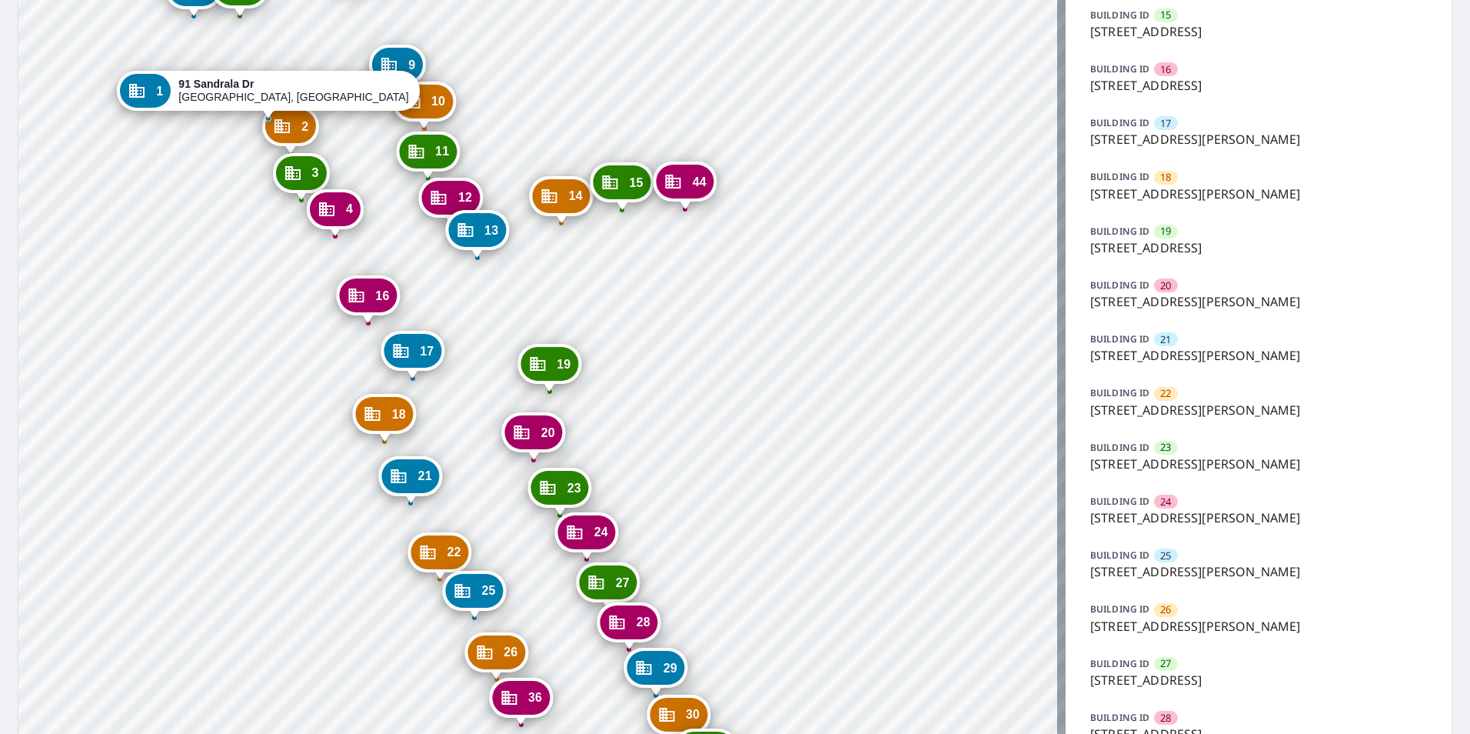
drag, startPoint x: 739, startPoint y: 482, endPoint x: 891, endPoint y: 721, distance: 282.5
click at [889, 733] on html "Dashboard Order History Order 2 91 Sandrala Dr Reynoldsburg, OH 43068 3 107 San…" at bounding box center [735, 367] width 1470 height 734
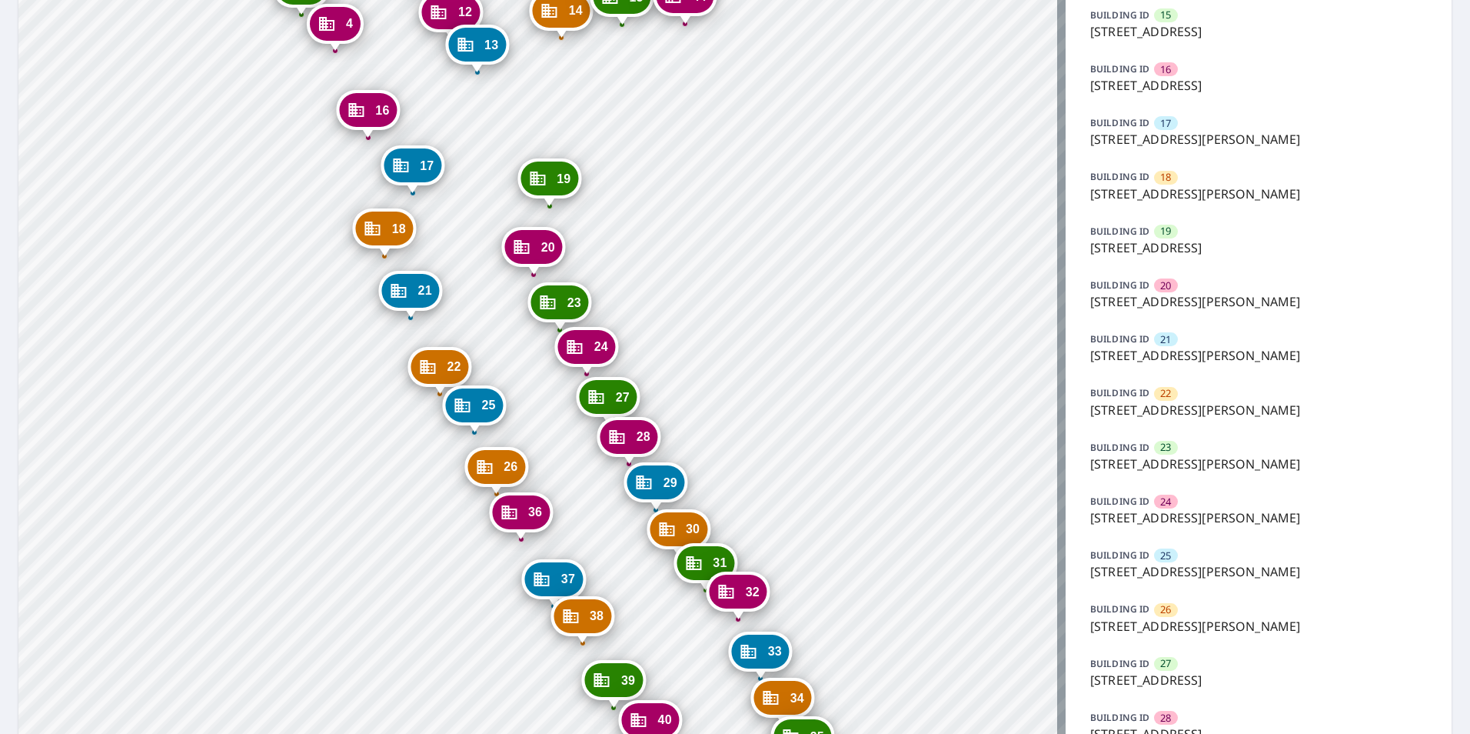
drag, startPoint x: 817, startPoint y: 493, endPoint x: 836, endPoint y: 550, distance: 59.8
click at [836, 550] on div "2 91 Sandrala Dr Reynoldsburg, OH 43068 3 107 Sandrala Dr Reynoldsburg, OH 4306…" at bounding box center [541, 386] width 1047 height 2480
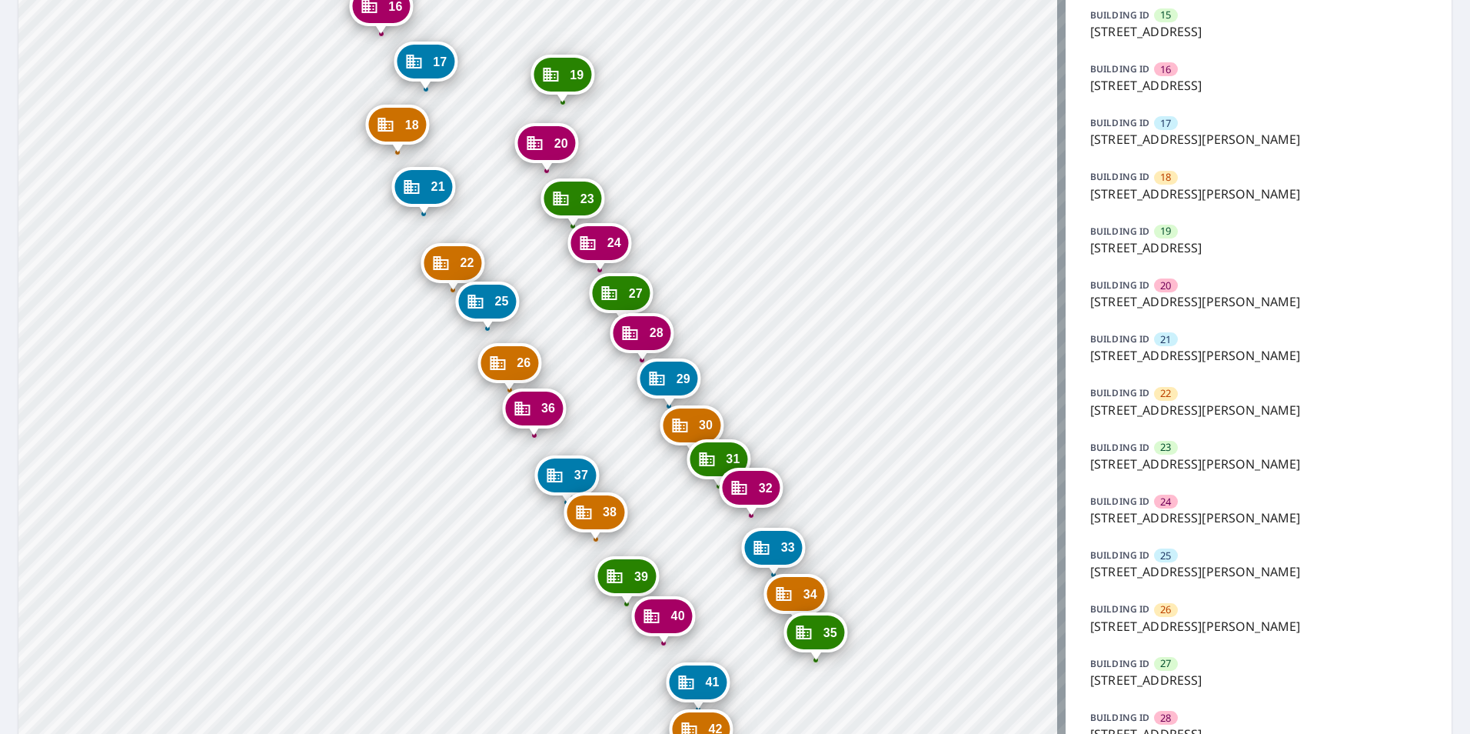
drag, startPoint x: 668, startPoint y: 169, endPoint x: 667, endPoint y: 40, distance: 129.2
click at [667, 40] on div "2 91 Sandrala Dr Reynoldsburg, OH 43068 3 107 Sandrala Dr Reynoldsburg, OH 4306…" at bounding box center [541, 386] width 1047 height 2480
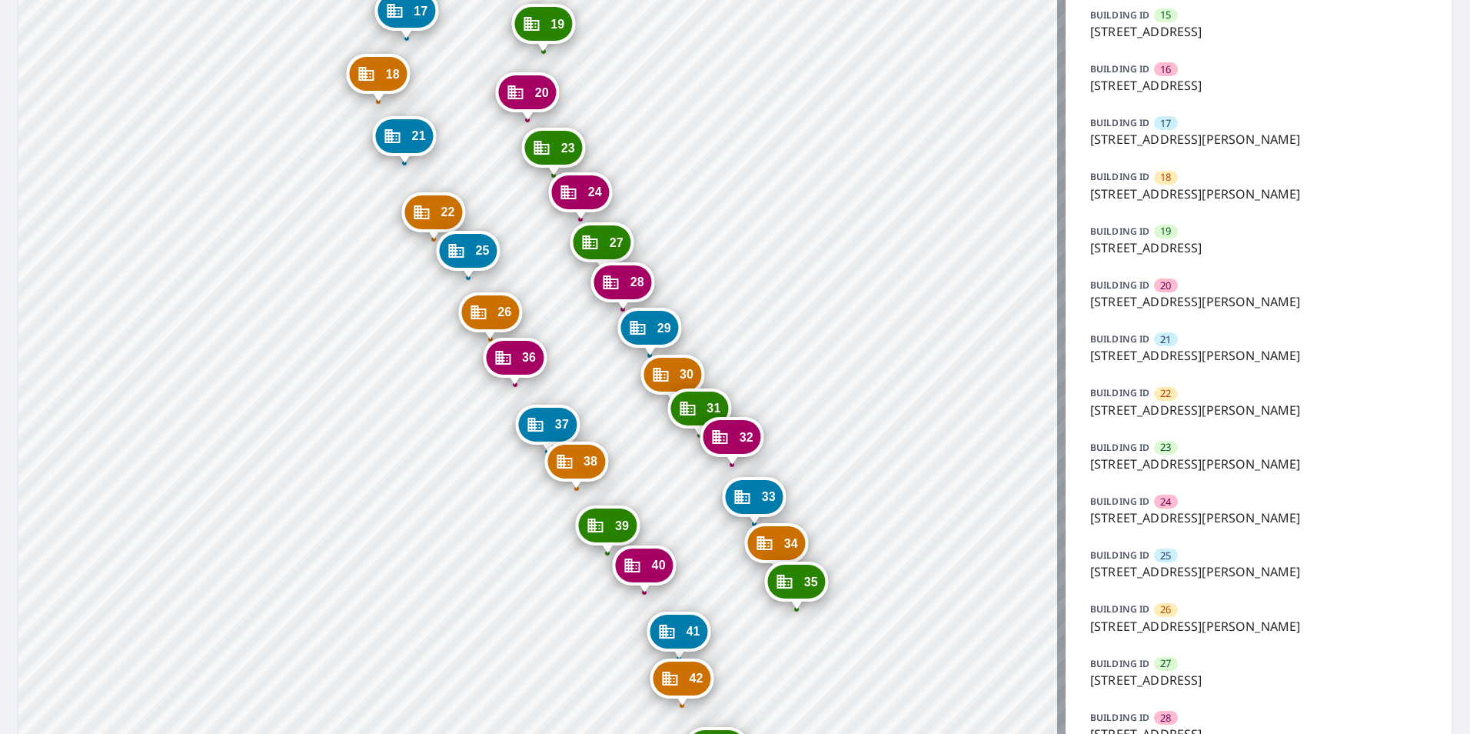
drag, startPoint x: 855, startPoint y: 407, endPoint x: 836, endPoint y: 356, distance: 54.3
click at [836, 356] on div "2 91 Sandrala Dr Reynoldsburg, OH 43068 3 107 Sandrala Dr Reynoldsburg, OH 4306…" at bounding box center [541, 386] width 1047 height 2480
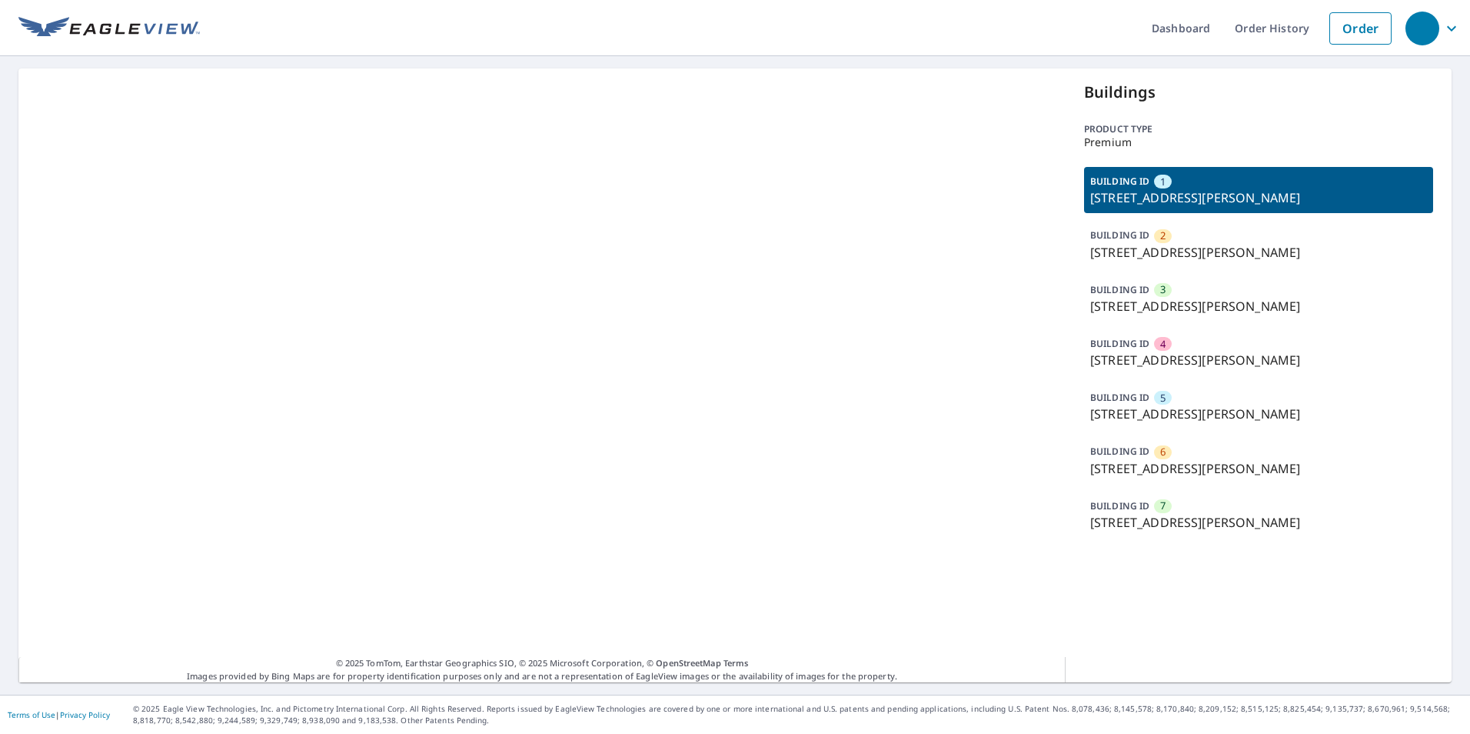
click at [1203, 413] on p "[STREET_ADDRESS][PERSON_NAME]" at bounding box center [1258, 414] width 337 height 18
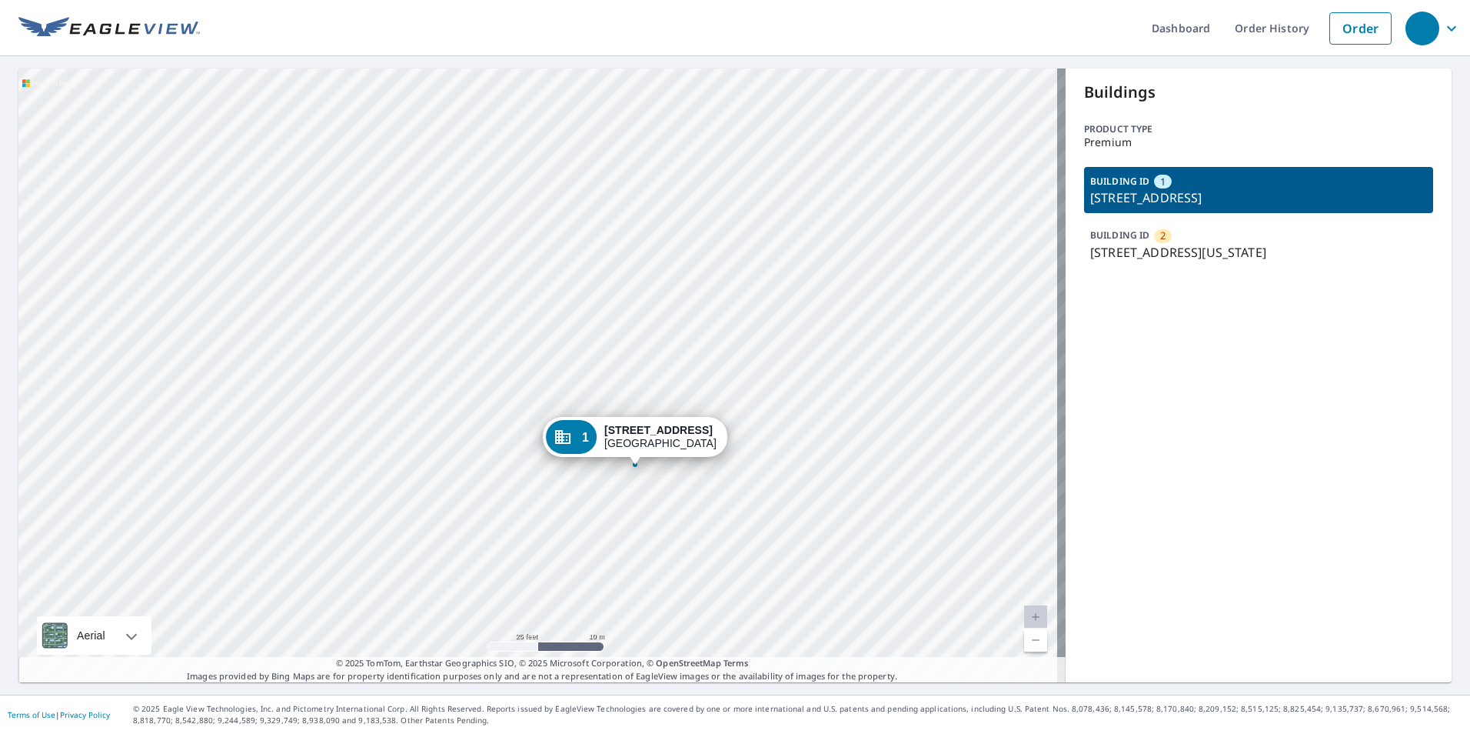
drag, startPoint x: 735, startPoint y: 281, endPoint x: 706, endPoint y: 418, distance: 140.0
click at [706, 418] on div "2 [STREET_ADDRESS][US_STATE] 1 305 [STREET_ADDRESS]" at bounding box center [541, 375] width 1047 height 614
